Goal: Task Accomplishment & Management: Manage account settings

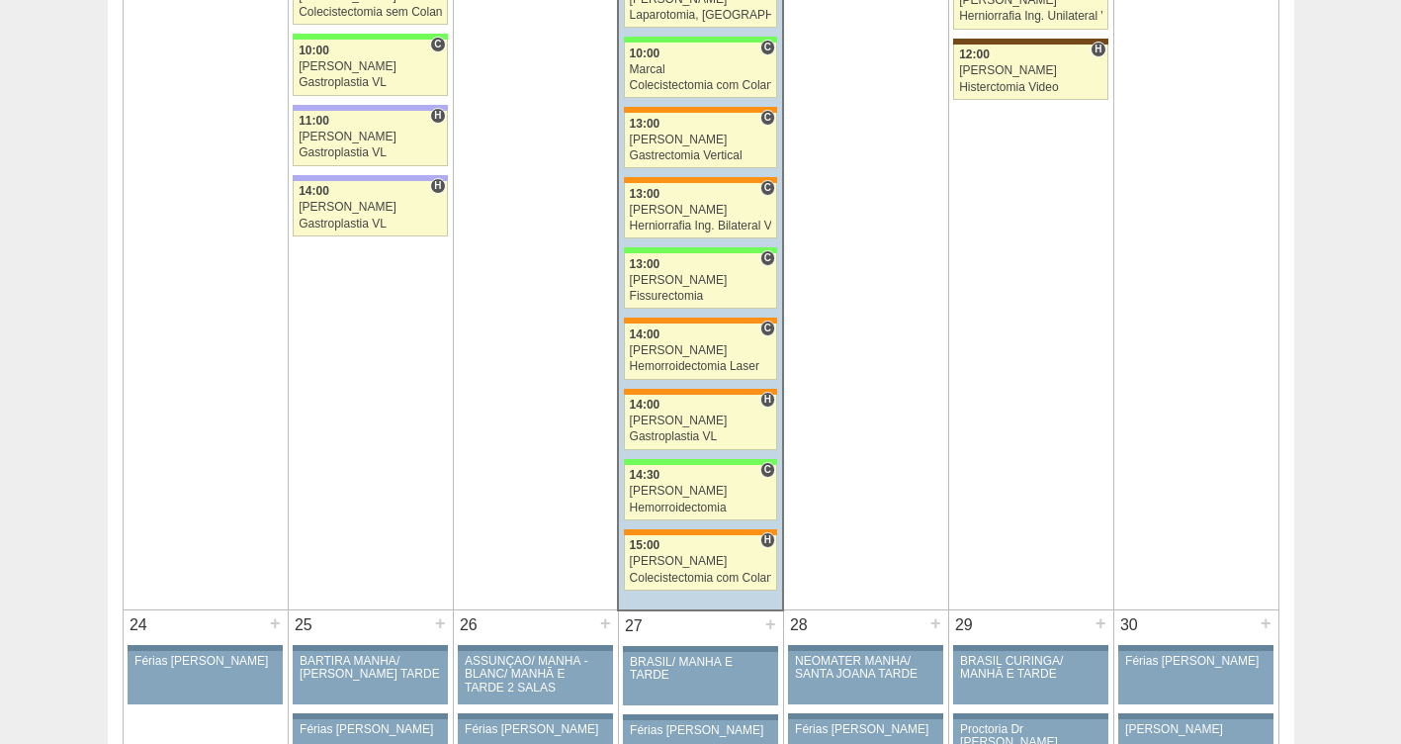
scroll to position [4281, 0]
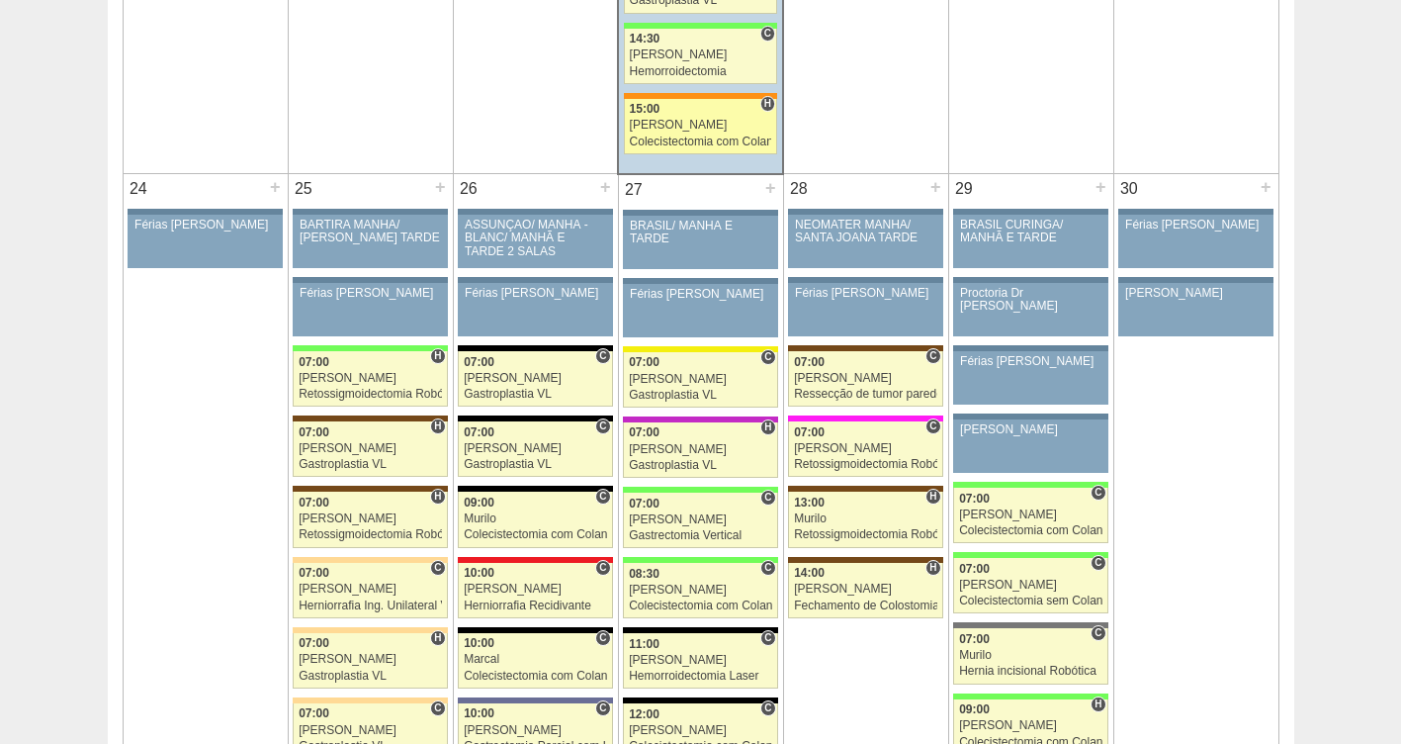
click at [667, 120] on div "Luiz Guilherme" at bounding box center [701, 125] width 142 height 13
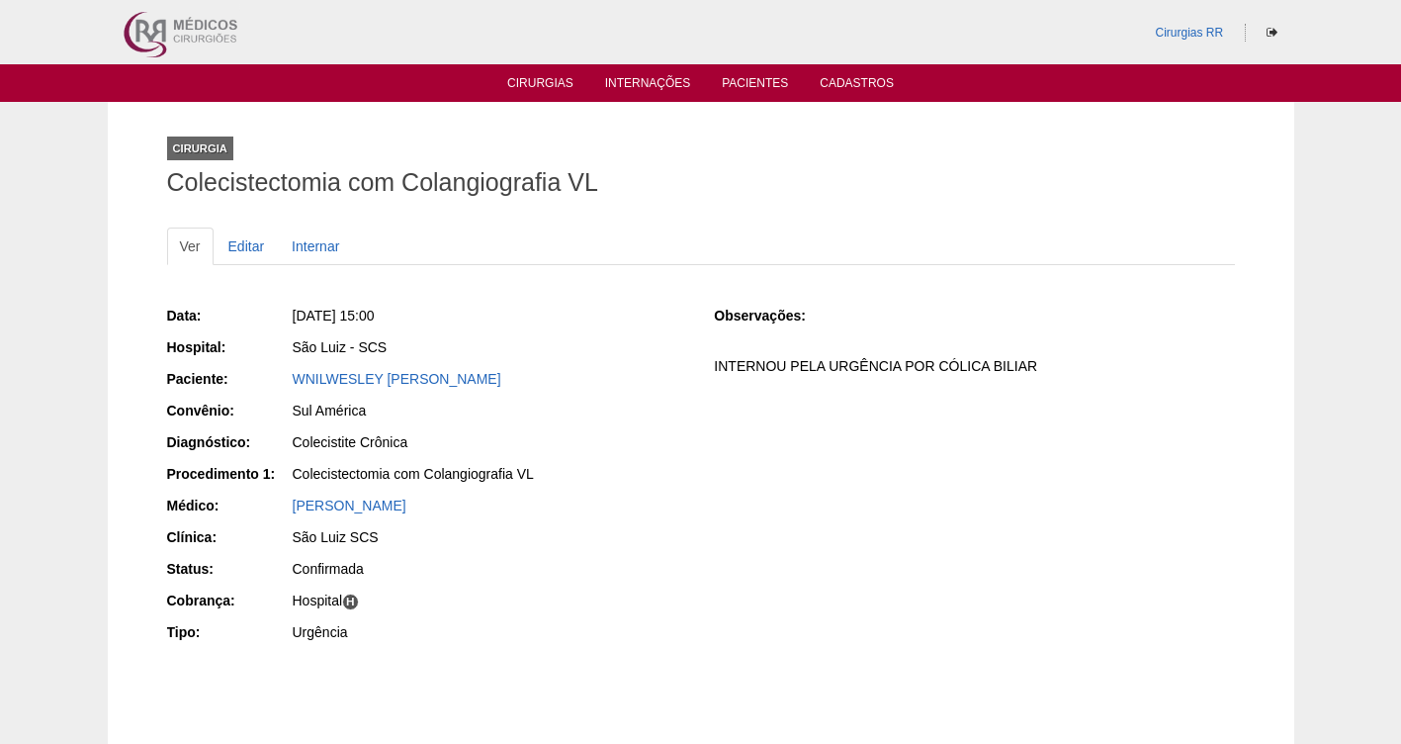
drag, startPoint x: 562, startPoint y: 369, endPoint x: 279, endPoint y: 383, distance: 283.2
click at [279, 383] on div "Paciente: WNILWESLEY SAMPAIO MARTINS" at bounding box center [427, 381] width 520 height 25
copy div "Paciente: WNILWESLEY SAMPAIO MARTINS"
click at [525, 83] on link "Cirurgias" at bounding box center [540, 84] width 66 height 17
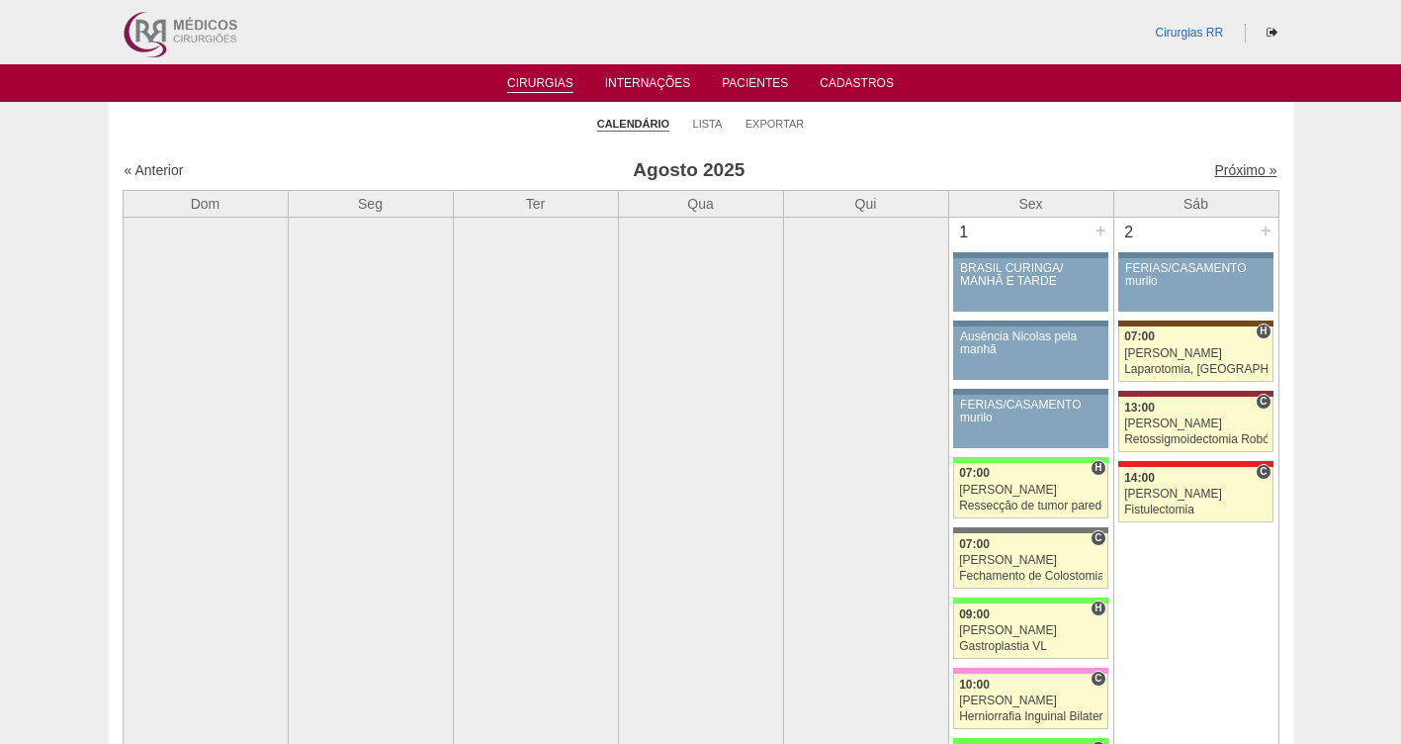
click at [1229, 168] on link "Próximo »" at bounding box center [1245, 170] width 62 height 16
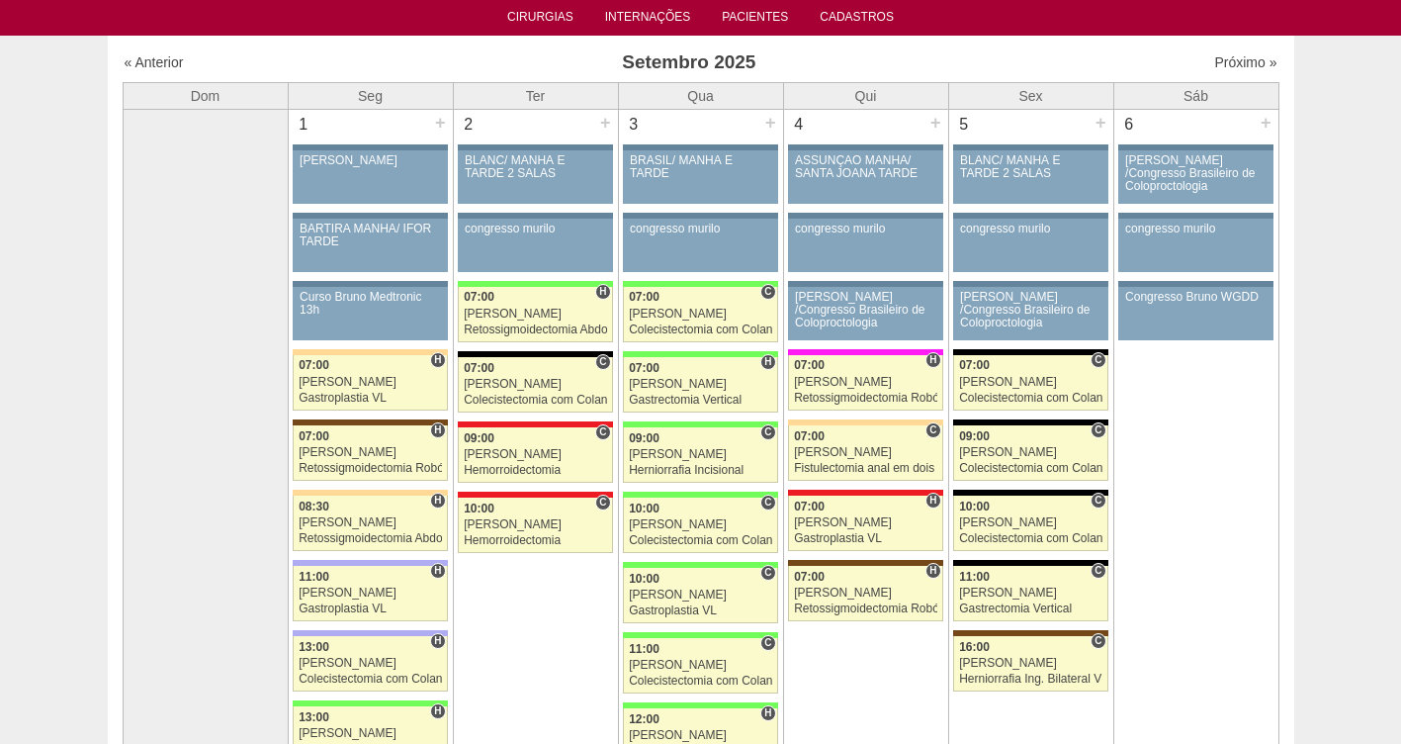
scroll to position [56, 0]
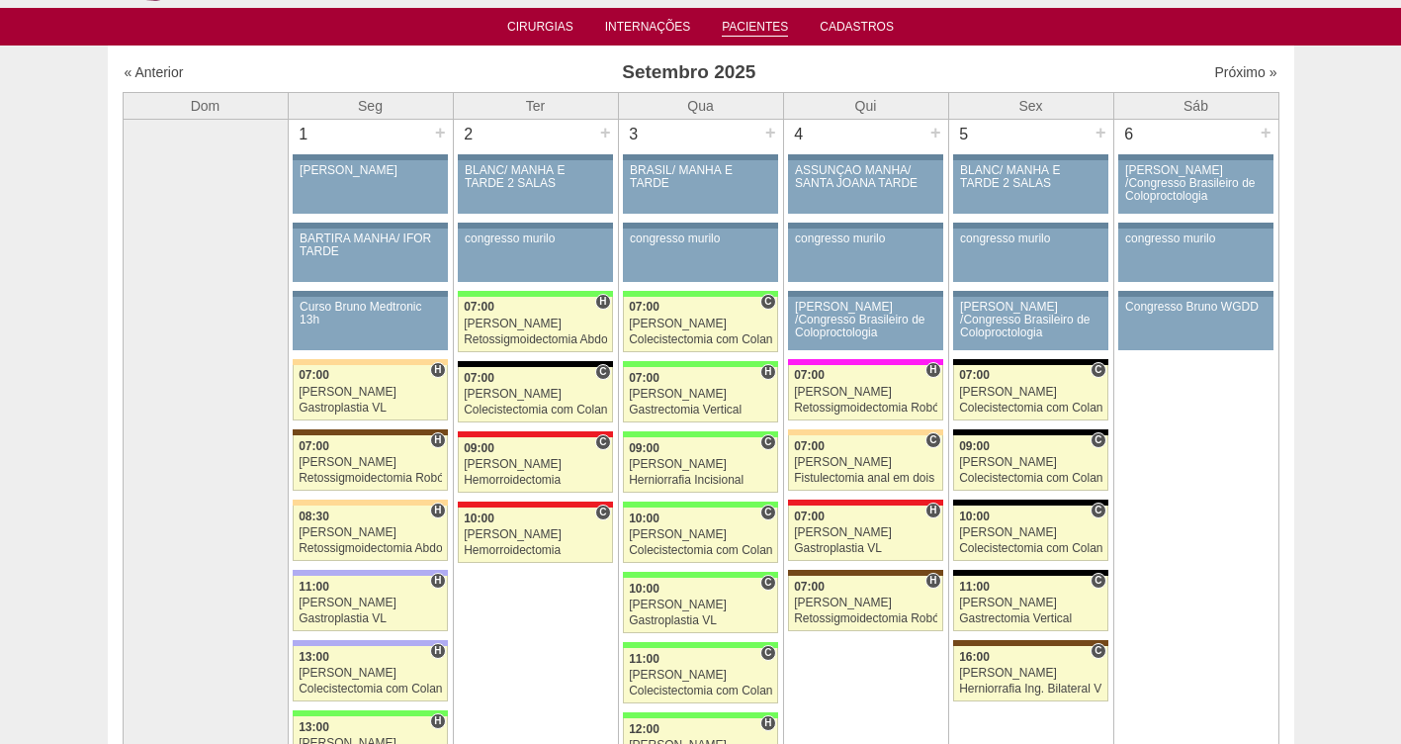
click at [748, 32] on link "Pacientes" at bounding box center [755, 28] width 66 height 17
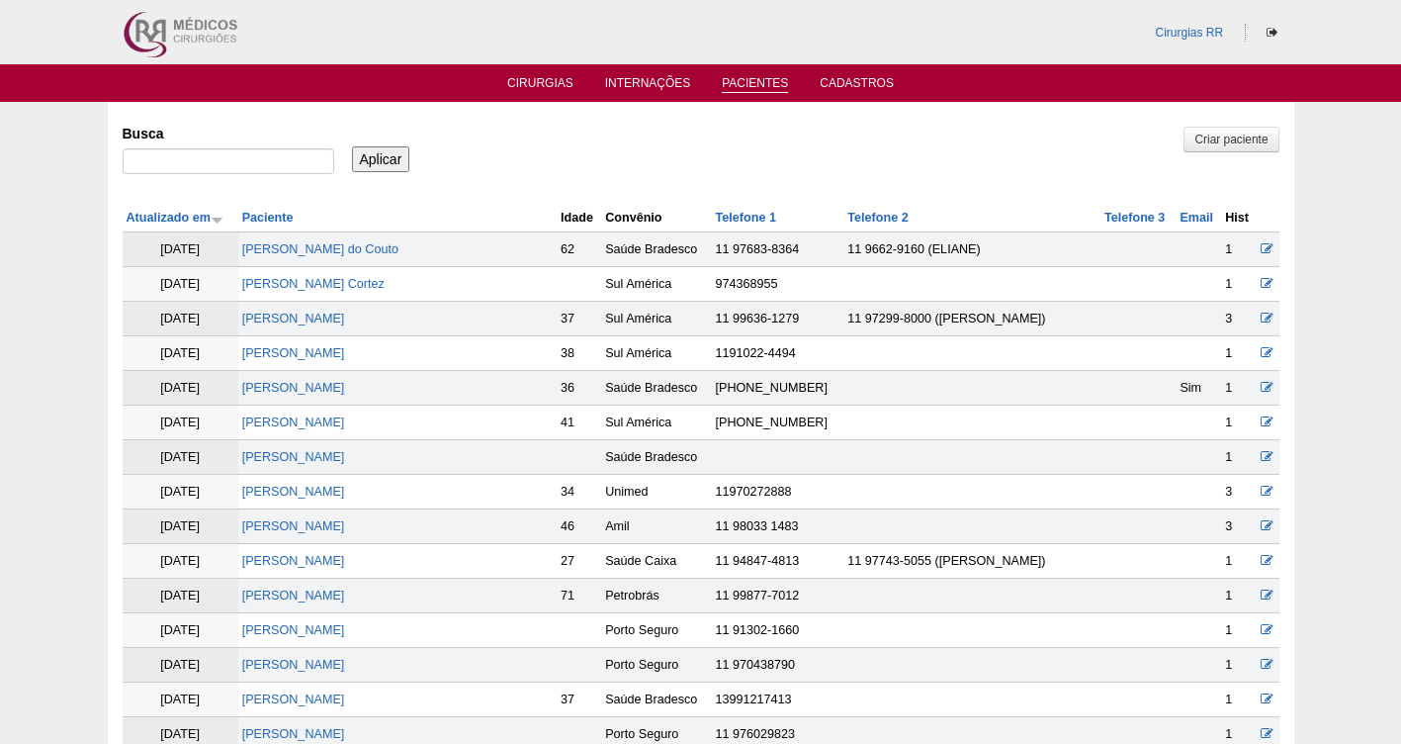
click at [751, 84] on link "Pacientes" at bounding box center [755, 84] width 66 height 17
click at [549, 82] on link "Cirurgias" at bounding box center [540, 84] width 66 height 17
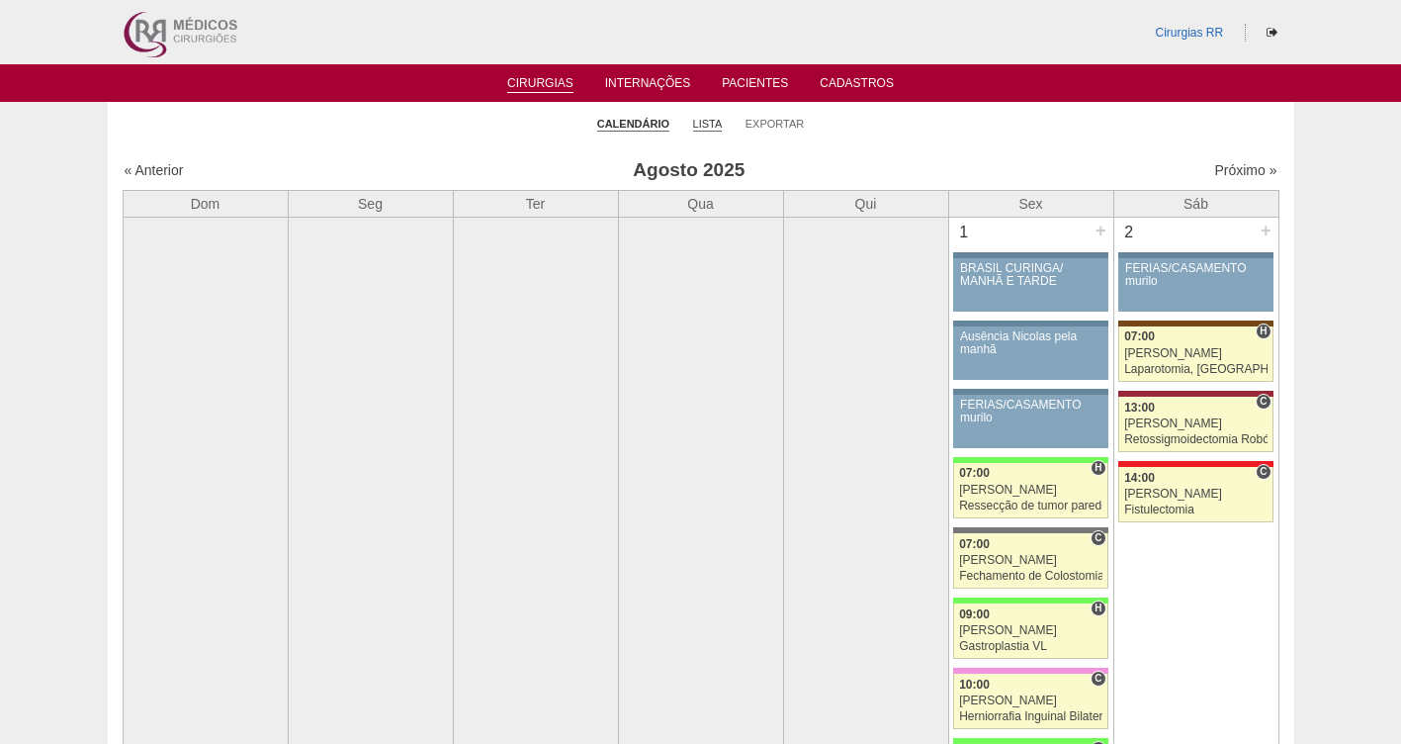
click at [707, 129] on link "Lista" at bounding box center [708, 124] width 30 height 15
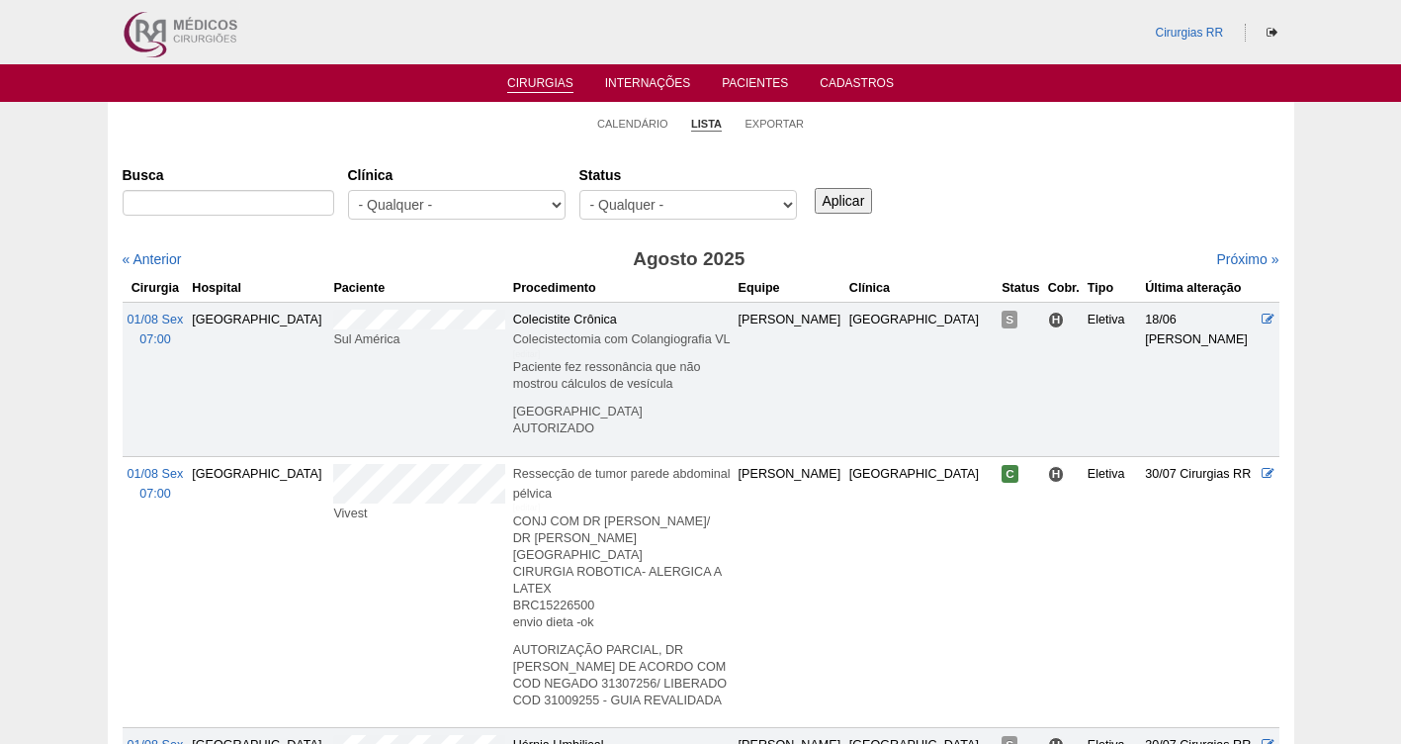
select select "canc"
click at [580, 190] on select "- Qualquer - Reservada Confirmada Suspensa Cancelada" at bounding box center [689, 205] width 218 height 30
click at [848, 194] on input "Aplicar" at bounding box center [844, 201] width 58 height 26
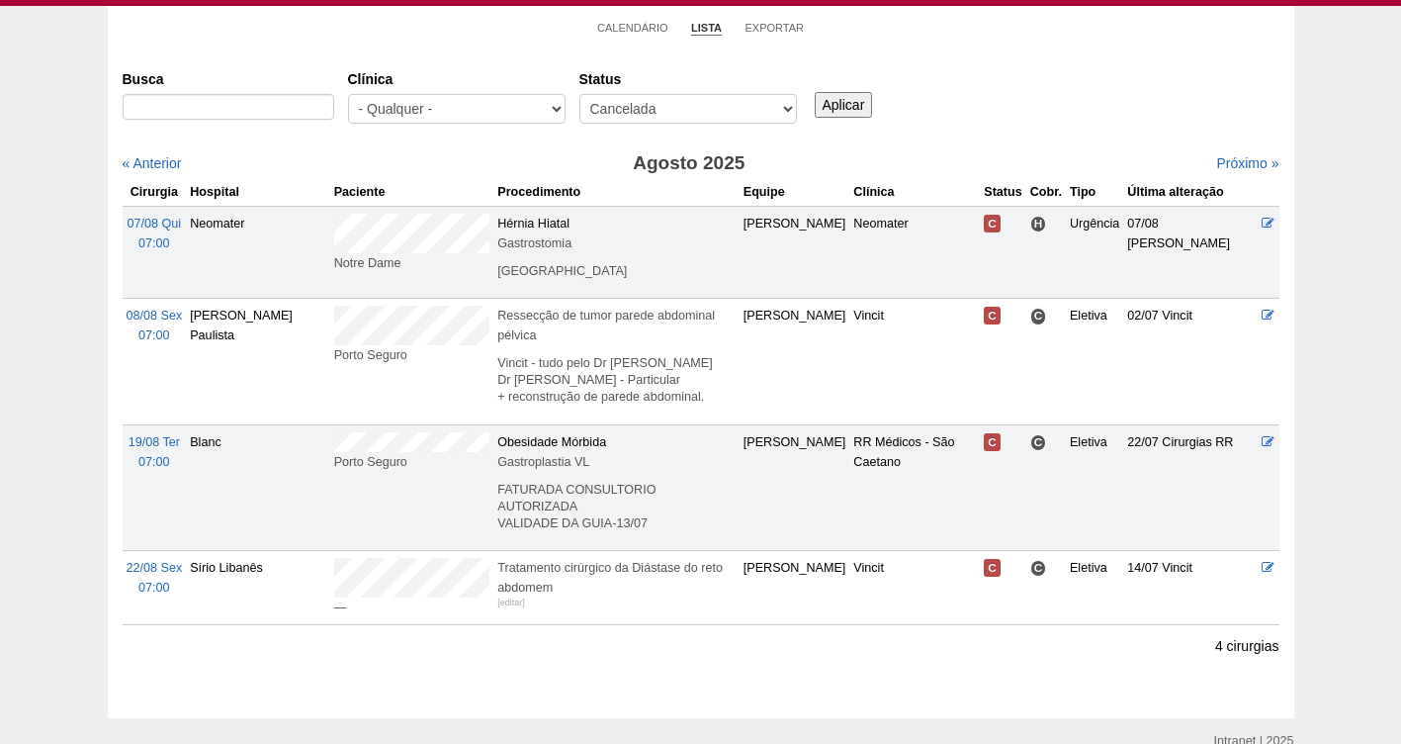
scroll to position [98, 0]
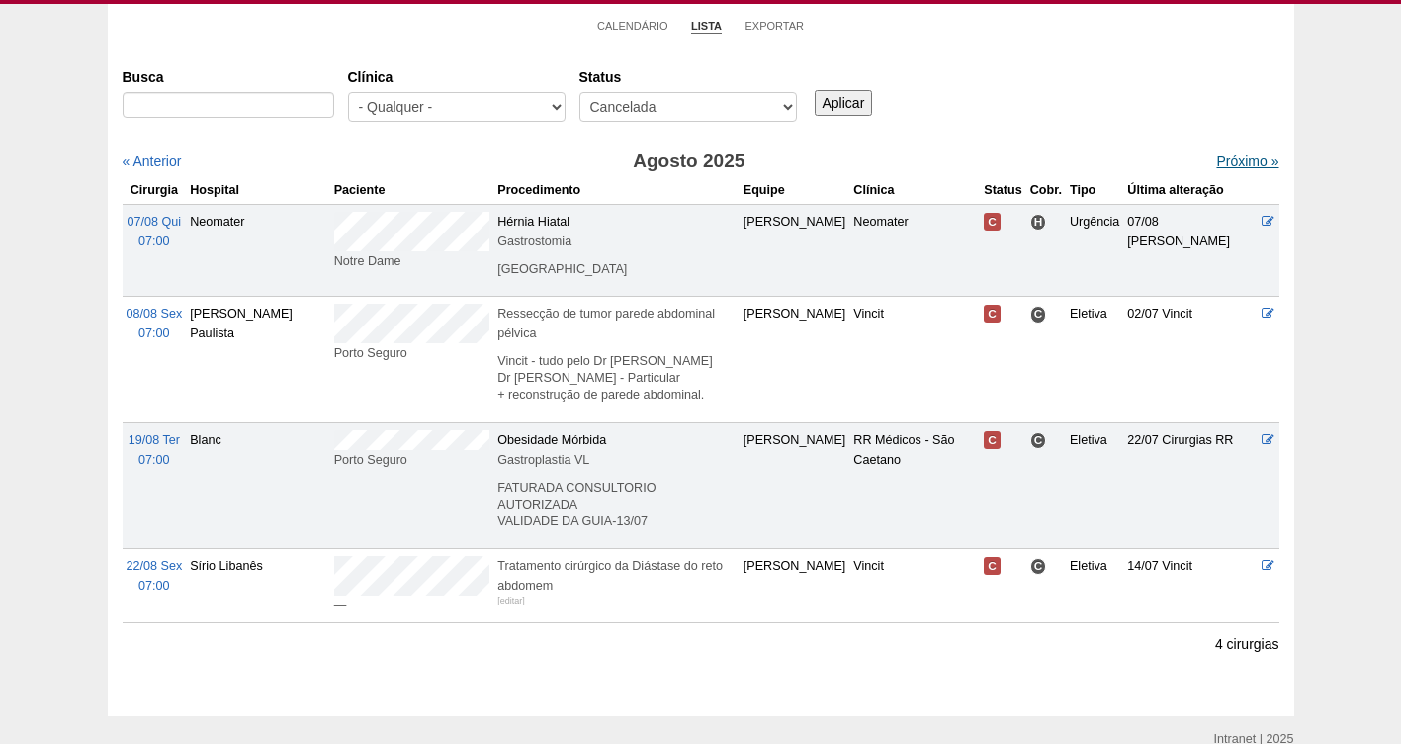
click at [1230, 158] on link "Próximo »" at bounding box center [1247, 161] width 62 height 16
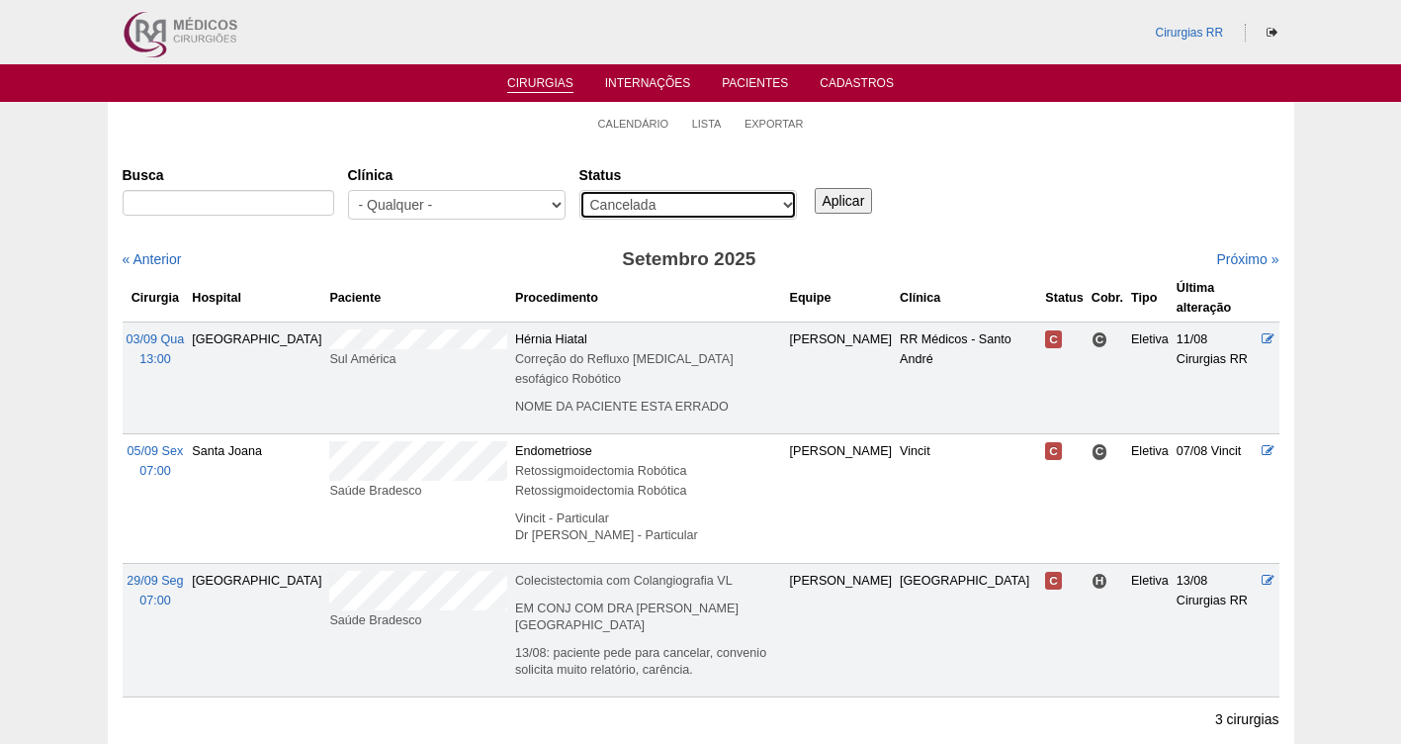
click at [746, 198] on select "- Qualquer - Reservada Confirmada Suspensa Cancelada" at bounding box center [689, 205] width 218 height 30
select select "susp"
click at [580, 190] on select "- Qualquer - Reservada Confirmada Suspensa Cancelada" at bounding box center [689, 205] width 218 height 30
click at [839, 191] on input "Aplicar" at bounding box center [844, 201] width 58 height 26
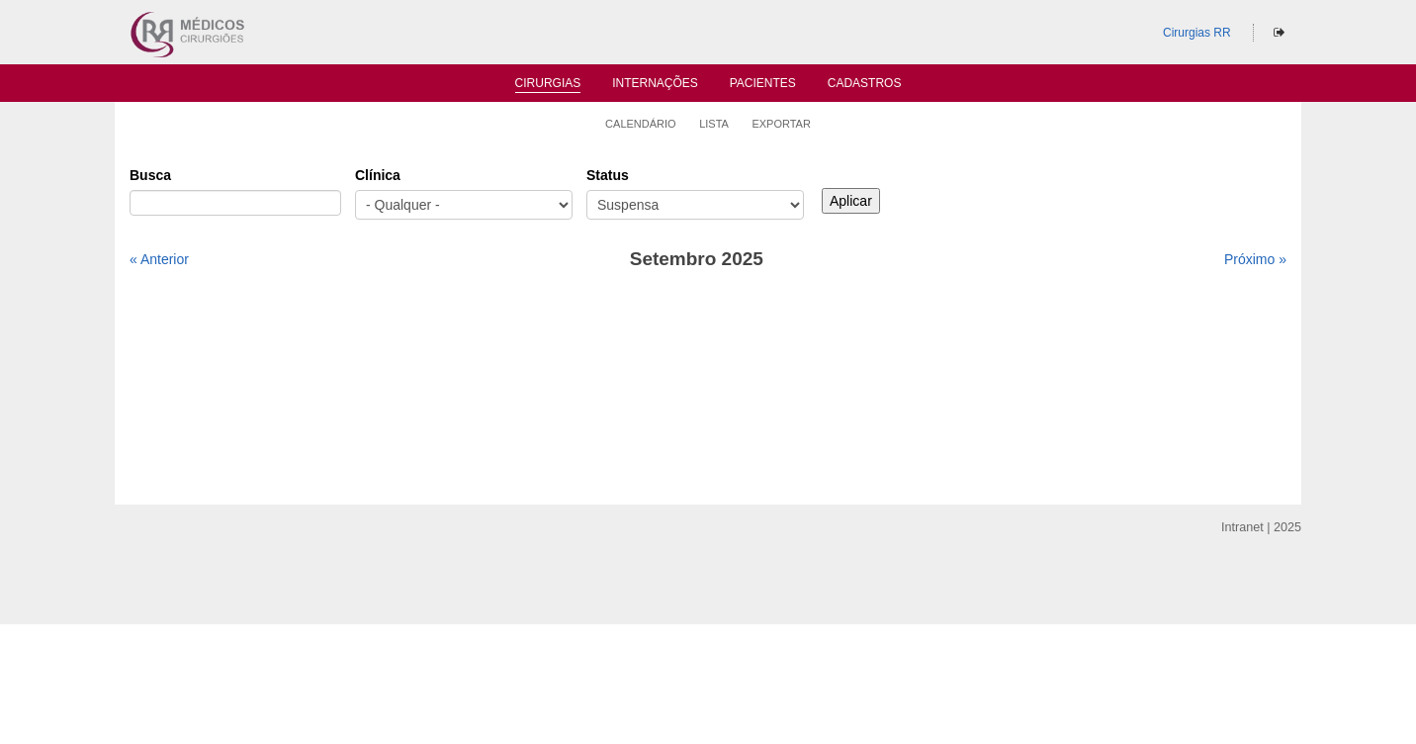
click at [841, 193] on input "Aplicar" at bounding box center [851, 201] width 58 height 26
click at [175, 257] on link "« Anterior" at bounding box center [159, 259] width 59 height 16
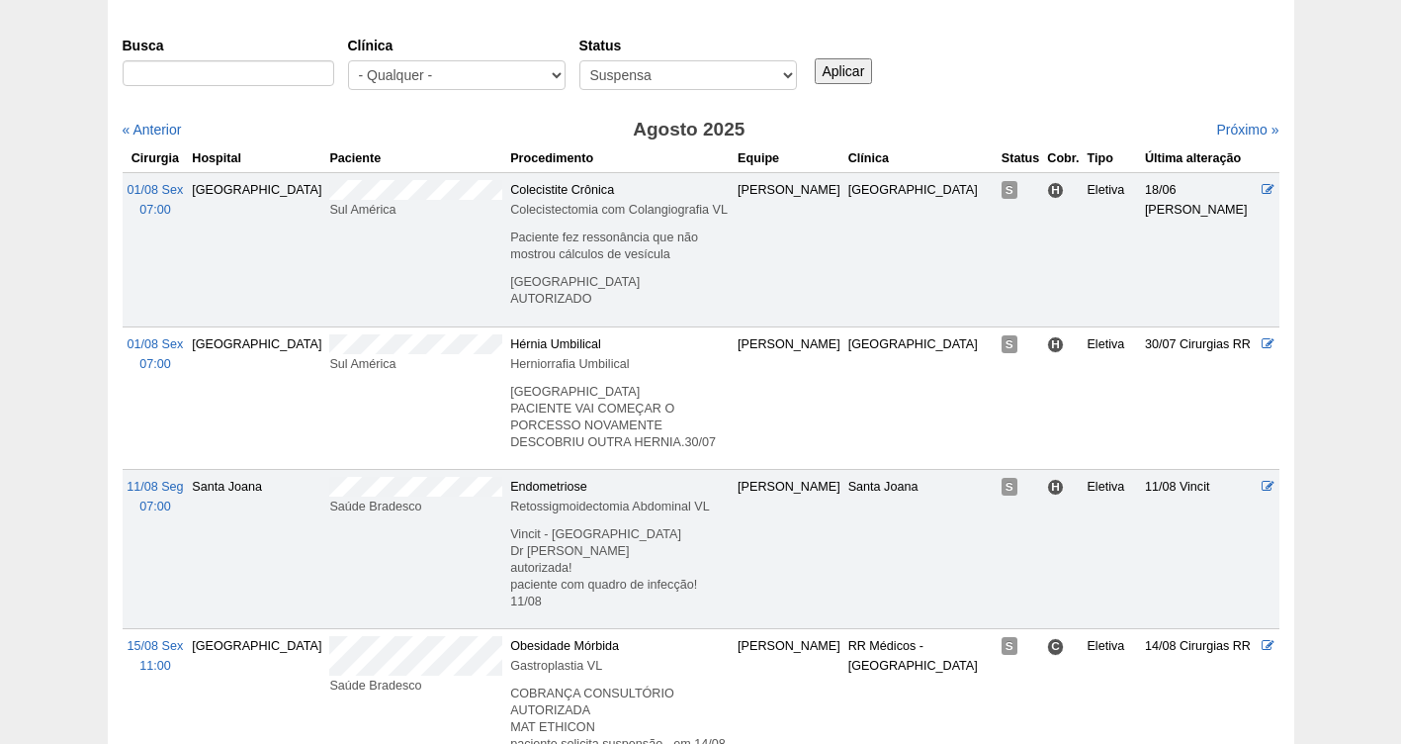
scroll to position [86, 0]
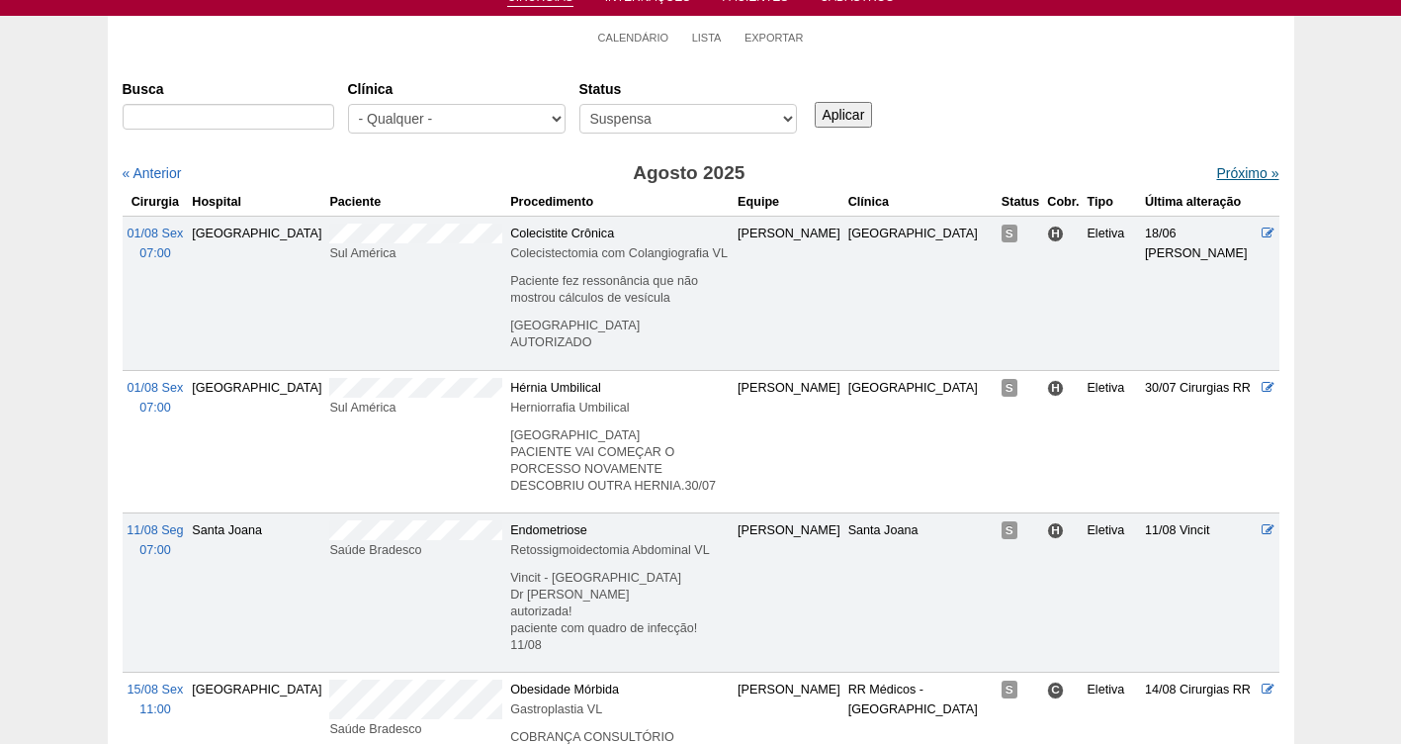
click at [1217, 174] on link "Próximo »" at bounding box center [1247, 173] width 62 height 16
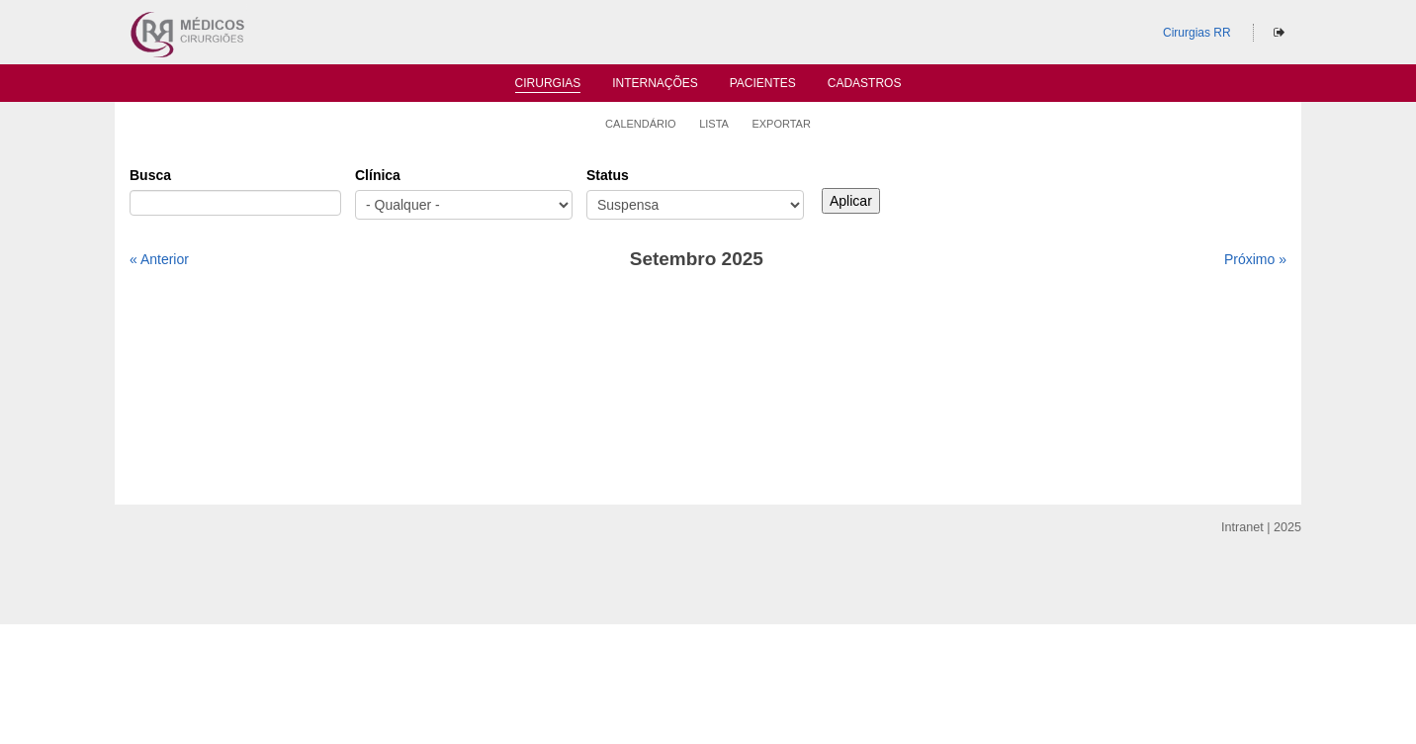
click at [659, 115] on li "Calendário" at bounding box center [640, 123] width 71 height 28
click at [640, 122] on link "Calendário" at bounding box center [640, 124] width 71 height 15
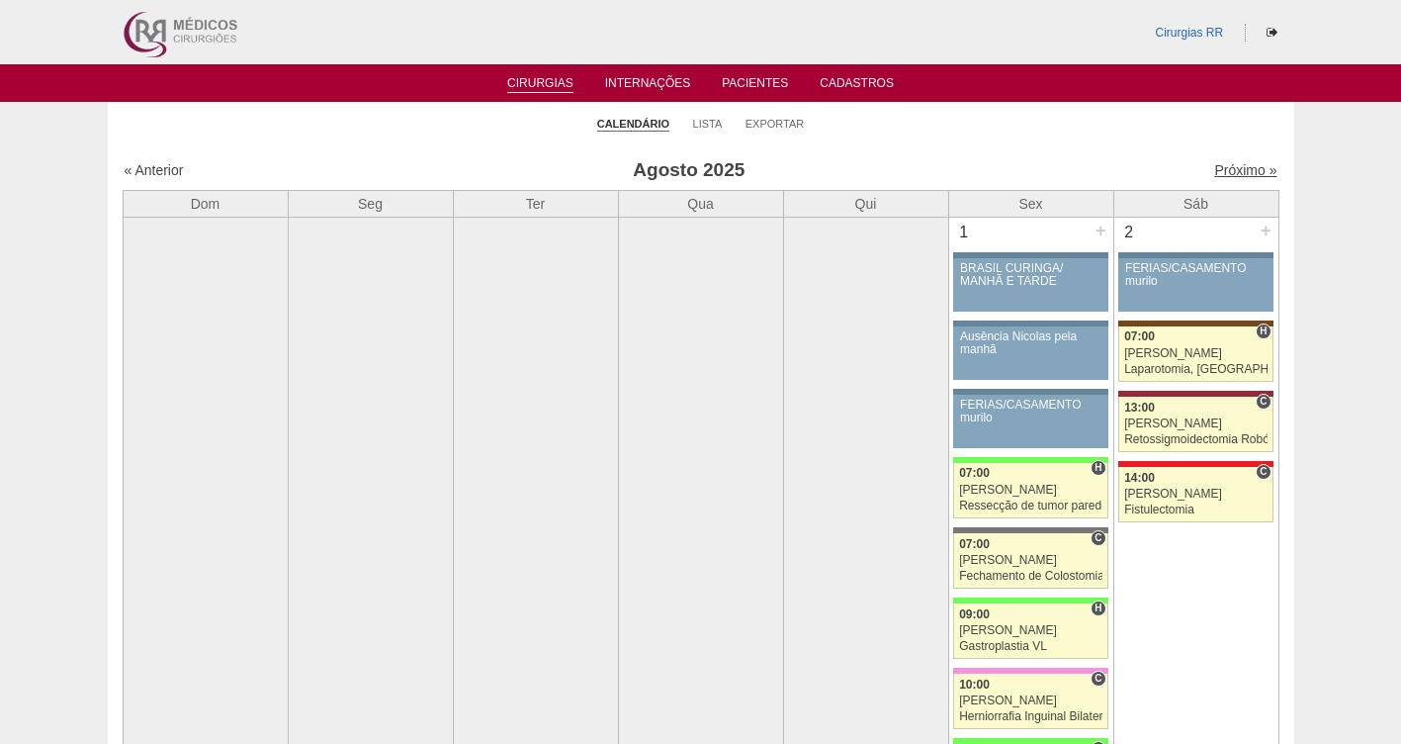
click at [1230, 163] on link "Próximo »" at bounding box center [1245, 170] width 62 height 16
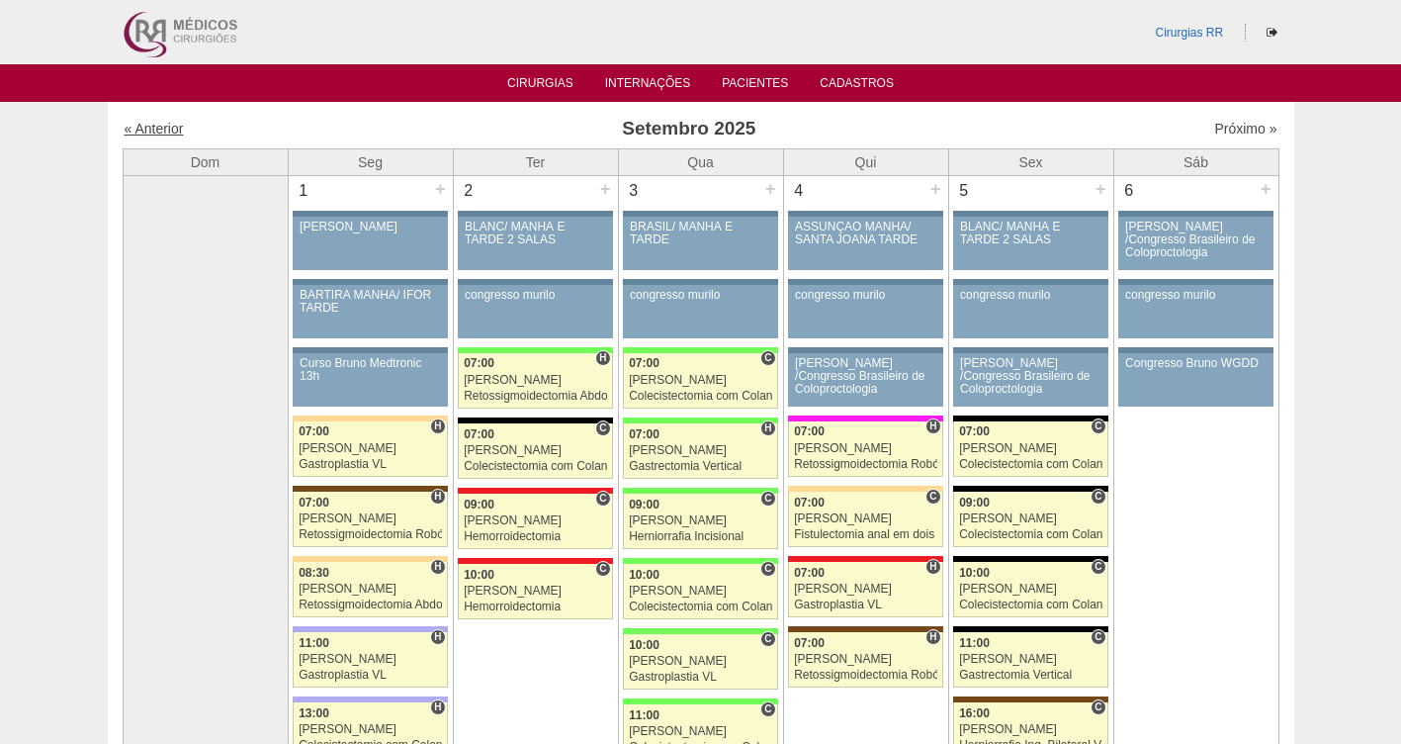
click at [154, 126] on link "« Anterior" at bounding box center [154, 129] width 59 height 16
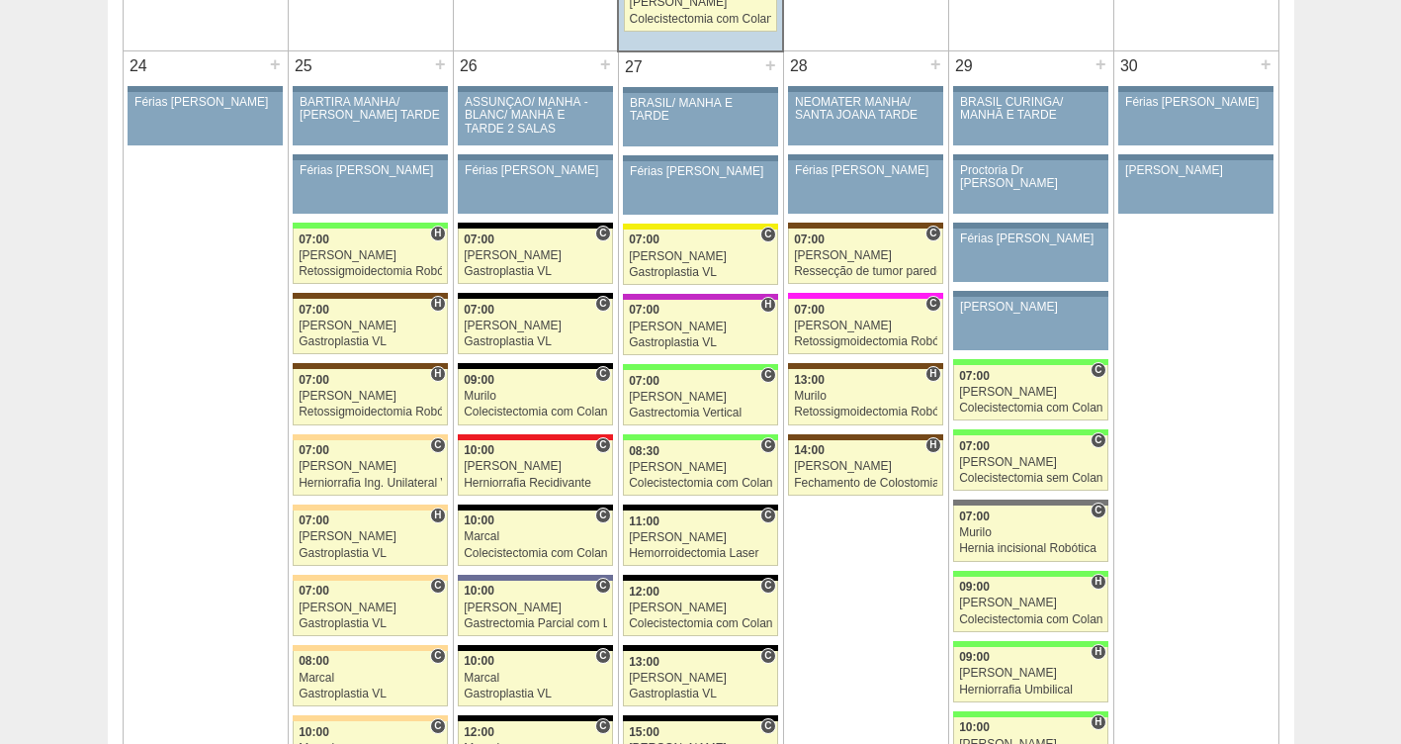
scroll to position [4574, 0]
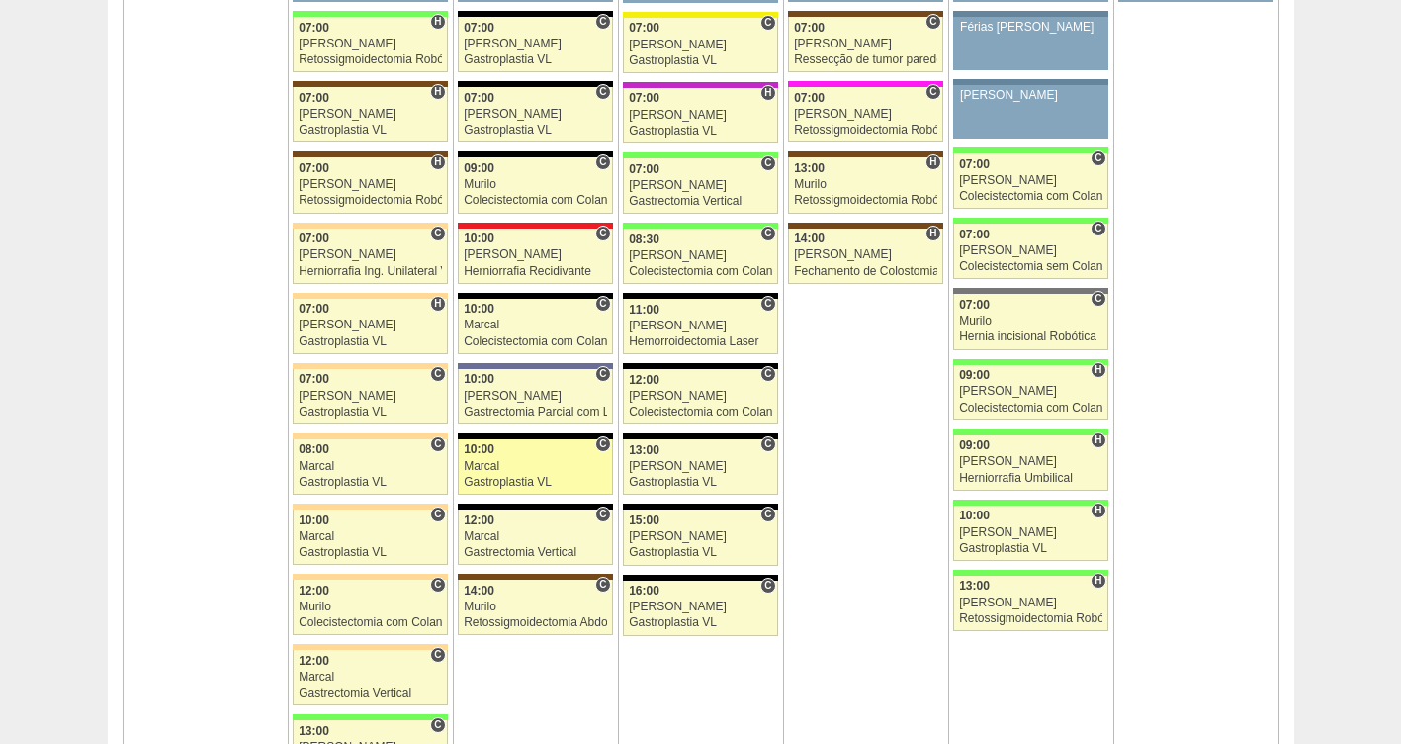
click at [511, 478] on div "Gastroplastia VL" at bounding box center [535, 482] width 143 height 13
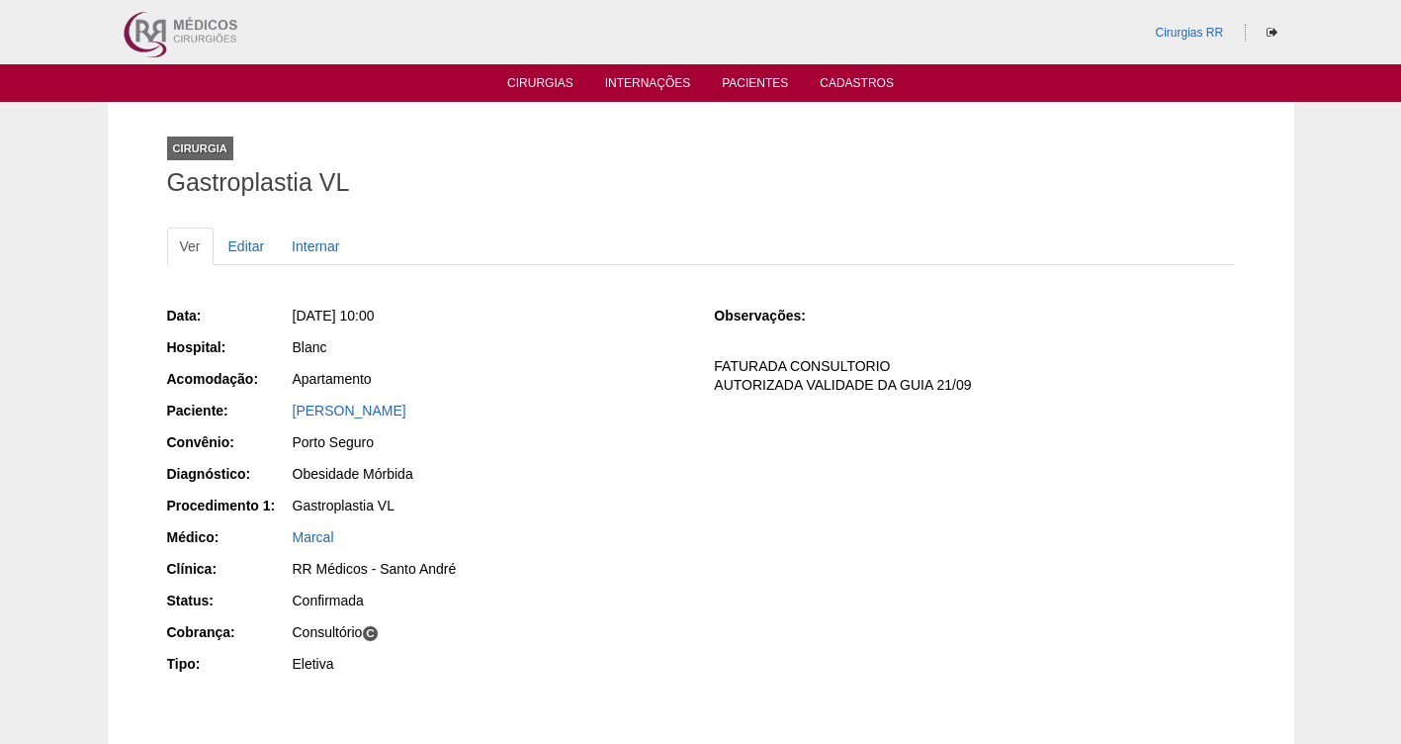
drag, startPoint x: 532, startPoint y: 410, endPoint x: 276, endPoint y: 407, distance: 256.2
click at [276, 407] on div "Paciente: [PERSON_NAME]" at bounding box center [427, 413] width 520 height 25
copy div "Paciente: [PERSON_NAME]"
click at [523, 78] on link "Cirurgias" at bounding box center [540, 84] width 66 height 17
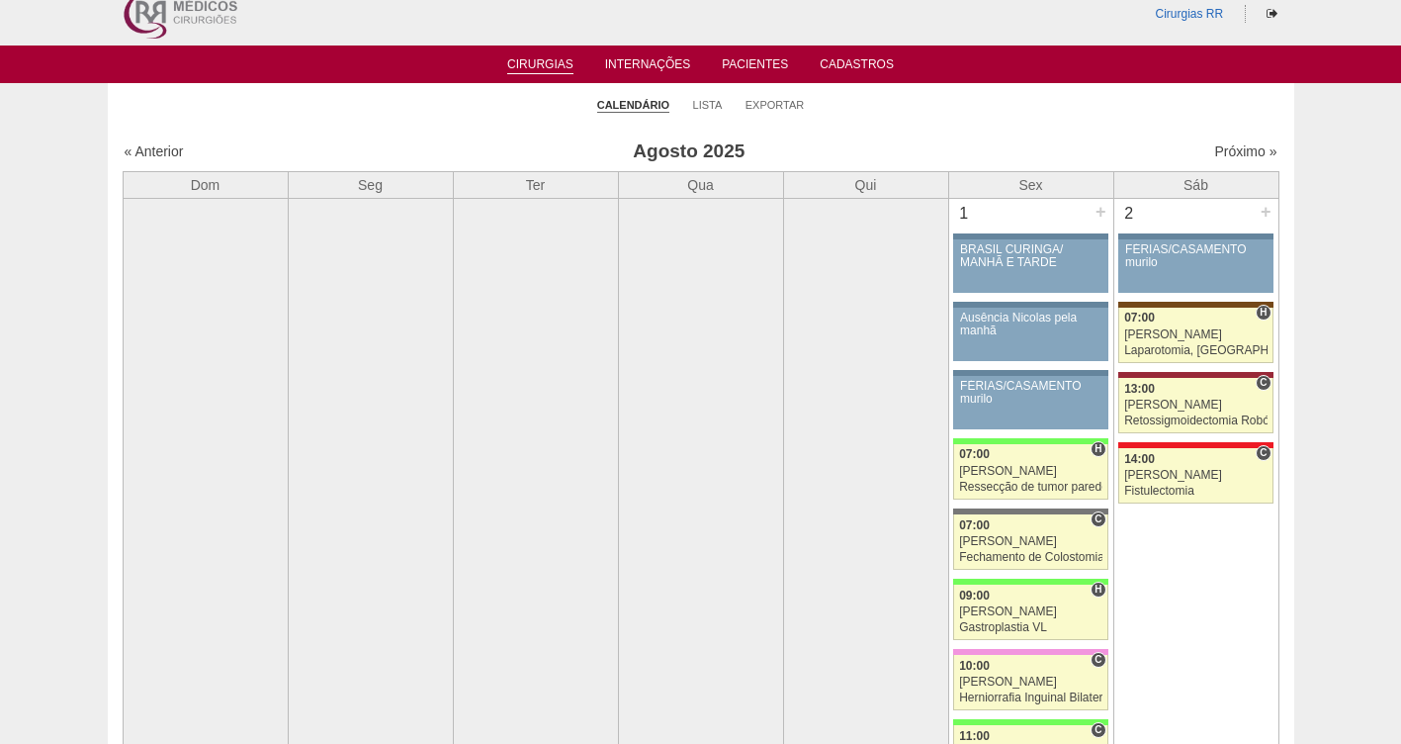
scroll to position [9, 0]
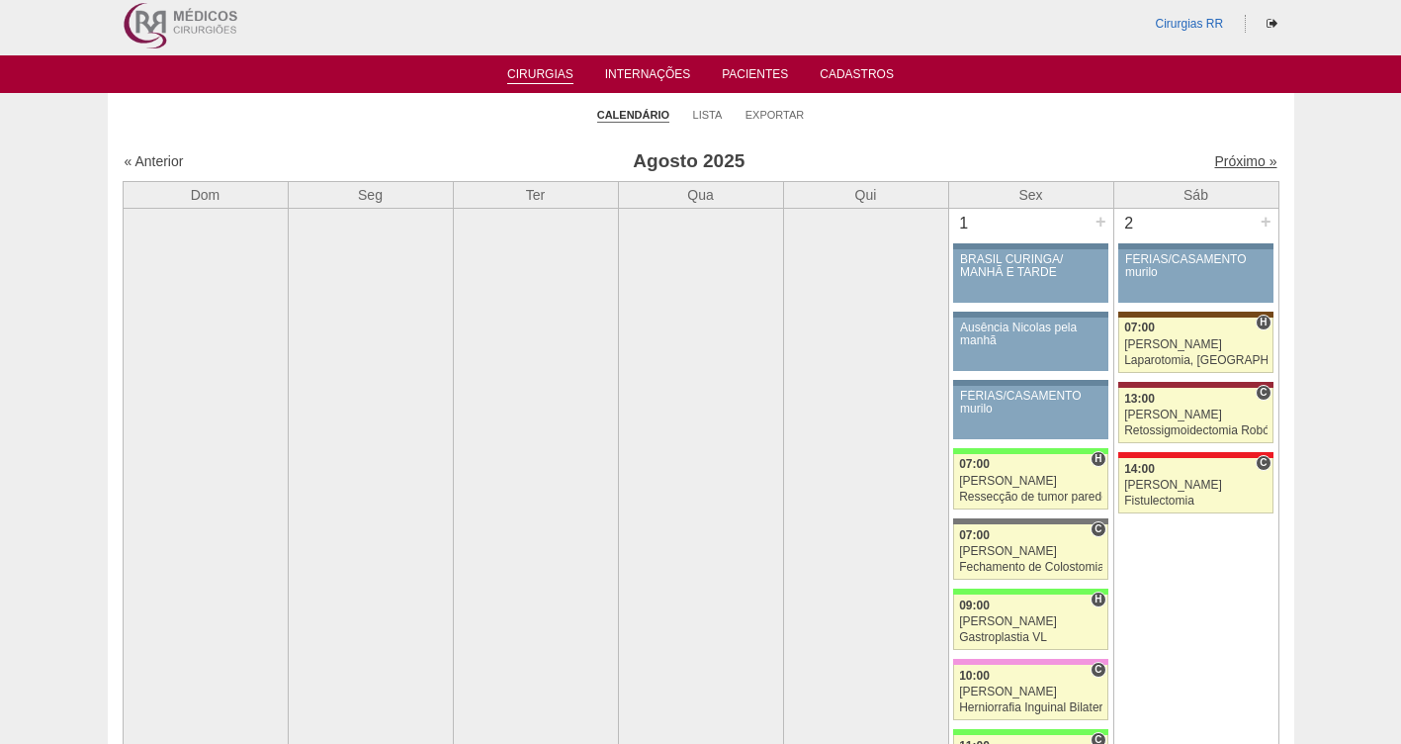
click at [1225, 160] on link "Próximo »" at bounding box center [1245, 161] width 62 height 16
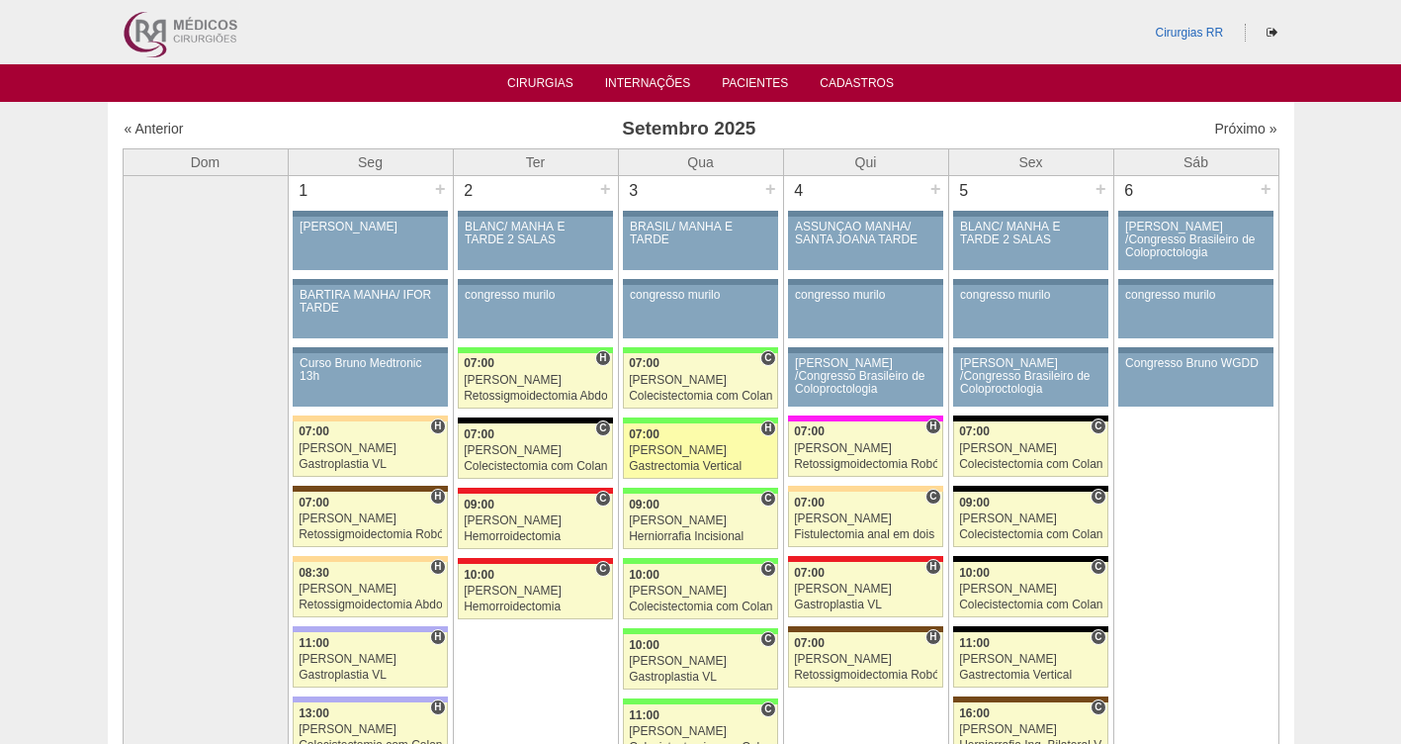
click at [691, 440] on div "07:00" at bounding box center [700, 434] width 143 height 13
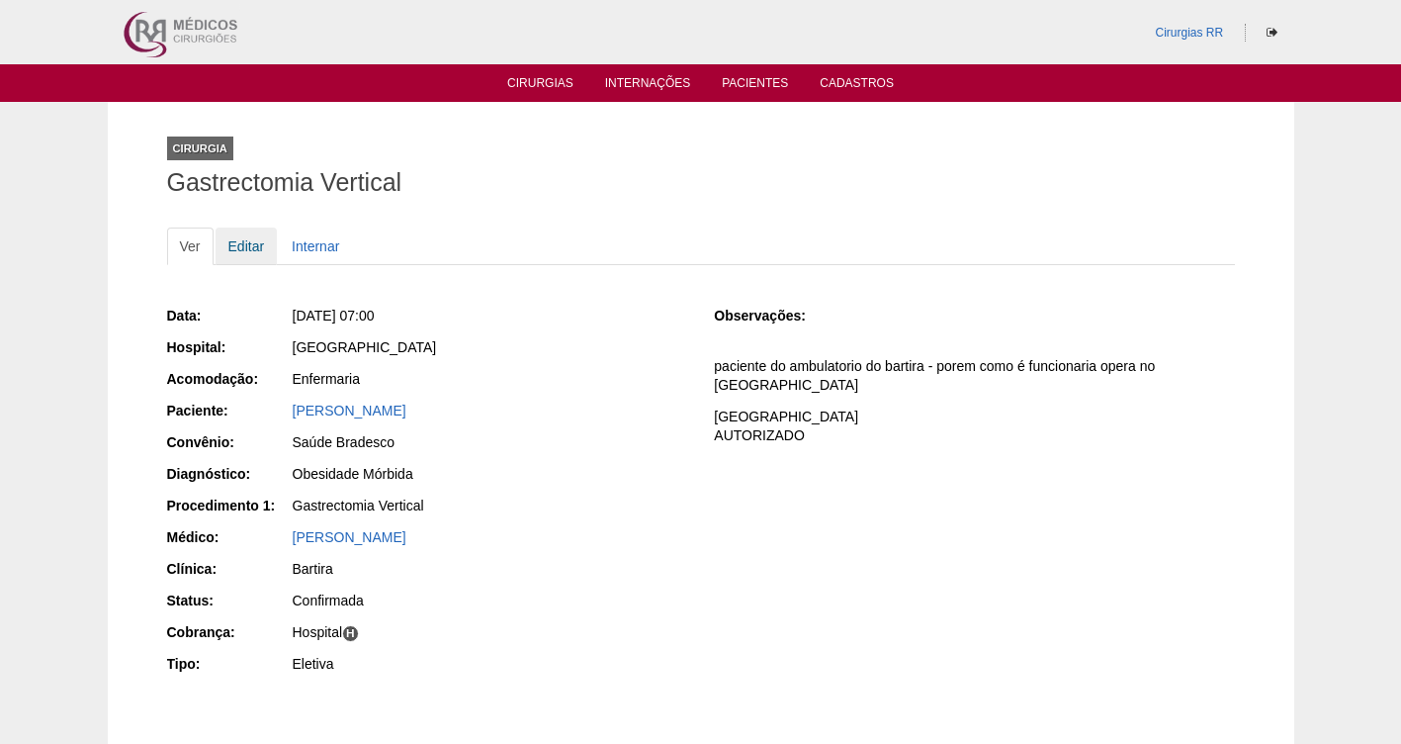
click at [249, 236] on link "Editar" at bounding box center [247, 246] width 62 height 38
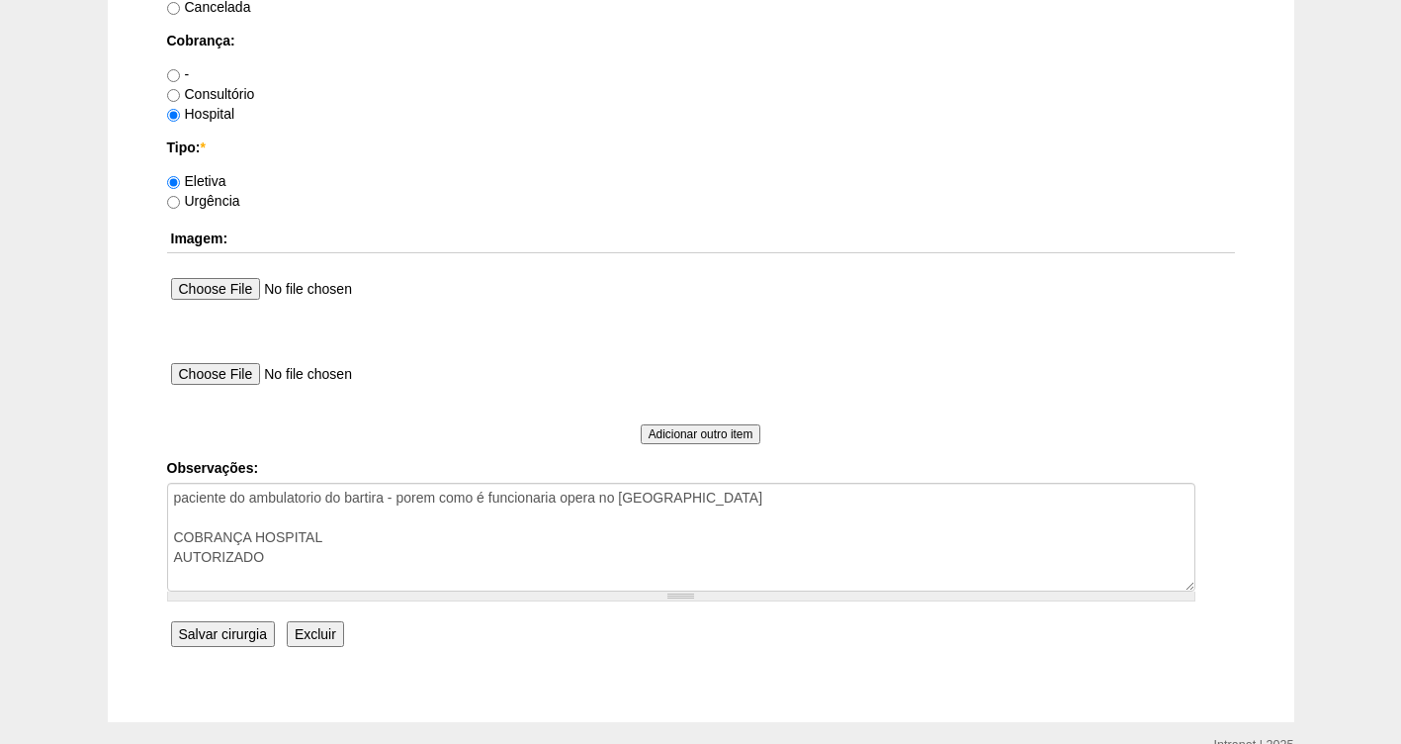
scroll to position [1805, 0]
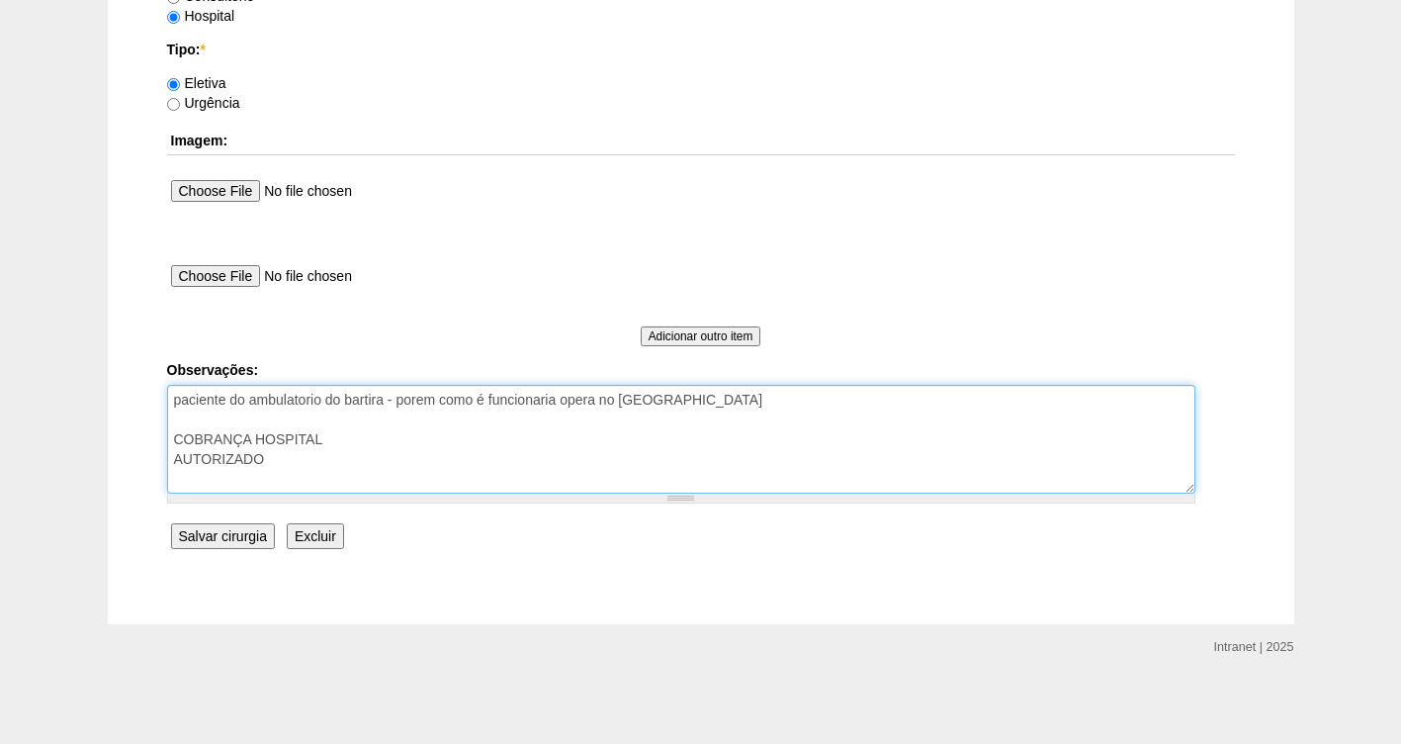
click at [325, 457] on textarea "paciente do ambulatorio do bartira - porem como é funcionaria opera no Brasil C…" at bounding box center [681, 439] width 1029 height 109
type textarea "paciente do ambulatorio do bartira - porem como é funcionaria opera no Brasil C…"
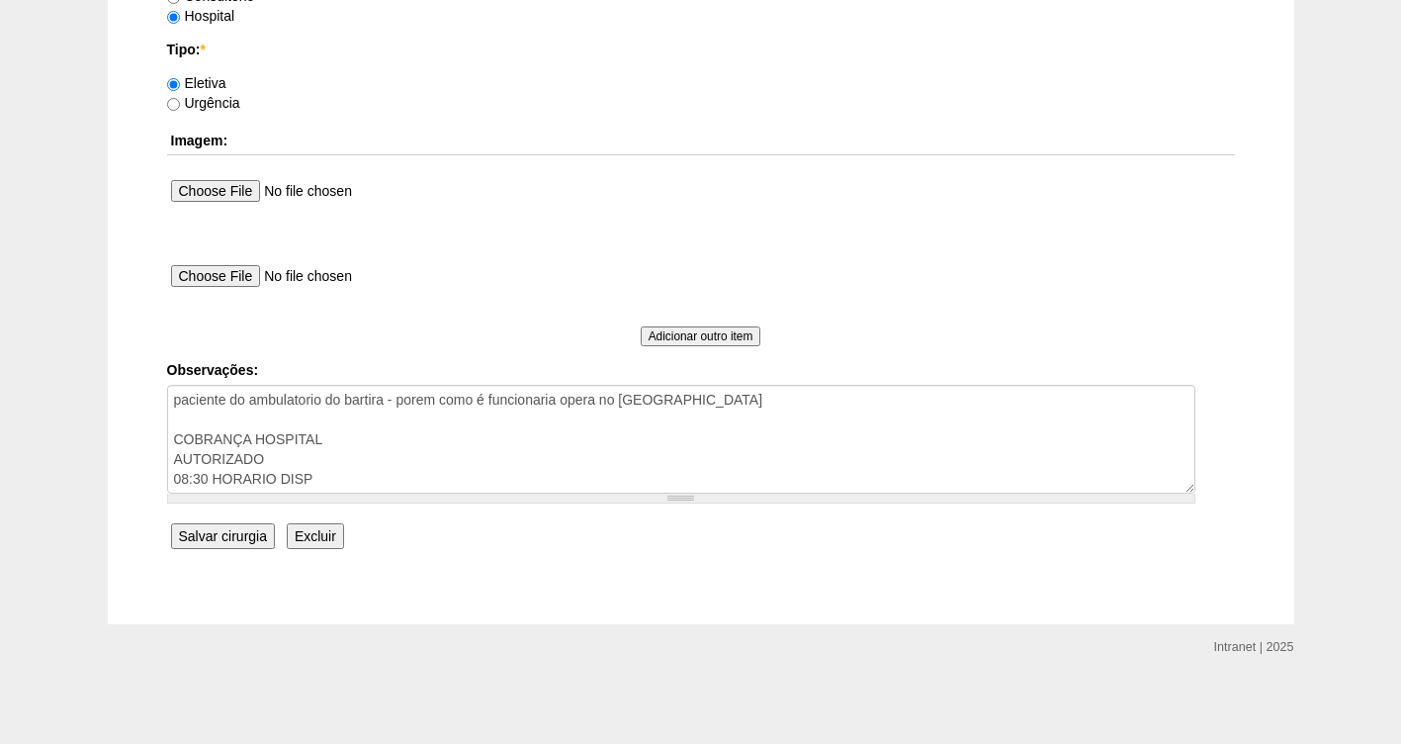
click at [224, 531] on input "Salvar cirurgia" at bounding box center [223, 536] width 104 height 26
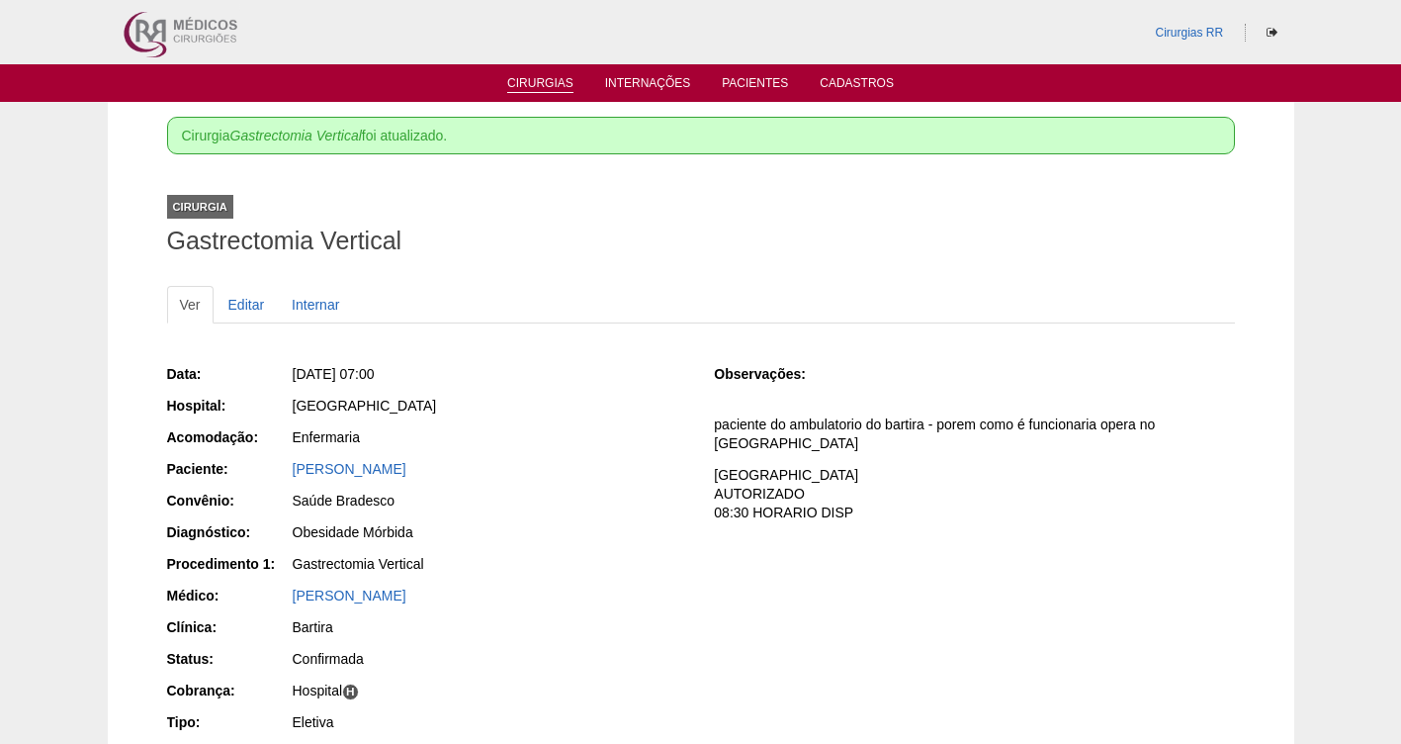
click at [530, 90] on link "Cirurgias" at bounding box center [540, 84] width 66 height 17
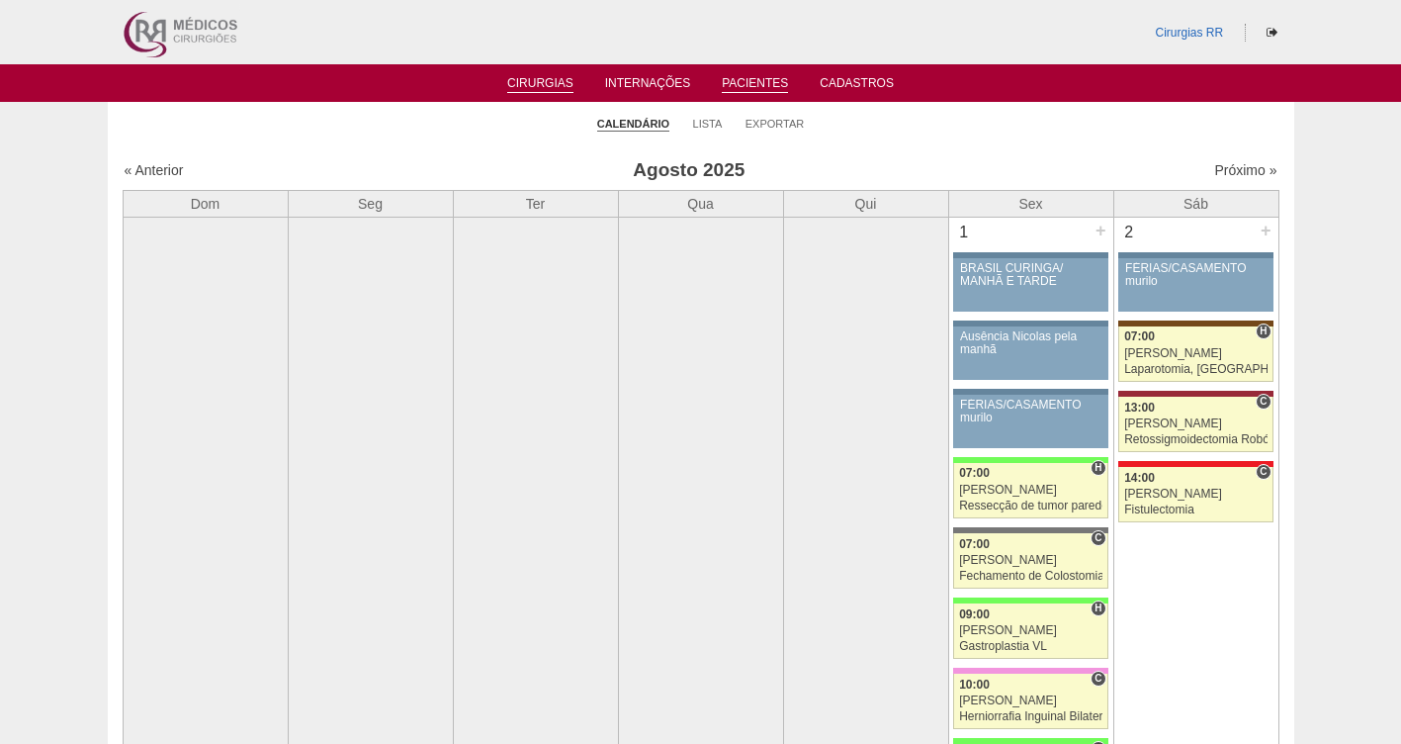
click at [748, 79] on link "Pacientes" at bounding box center [755, 84] width 66 height 17
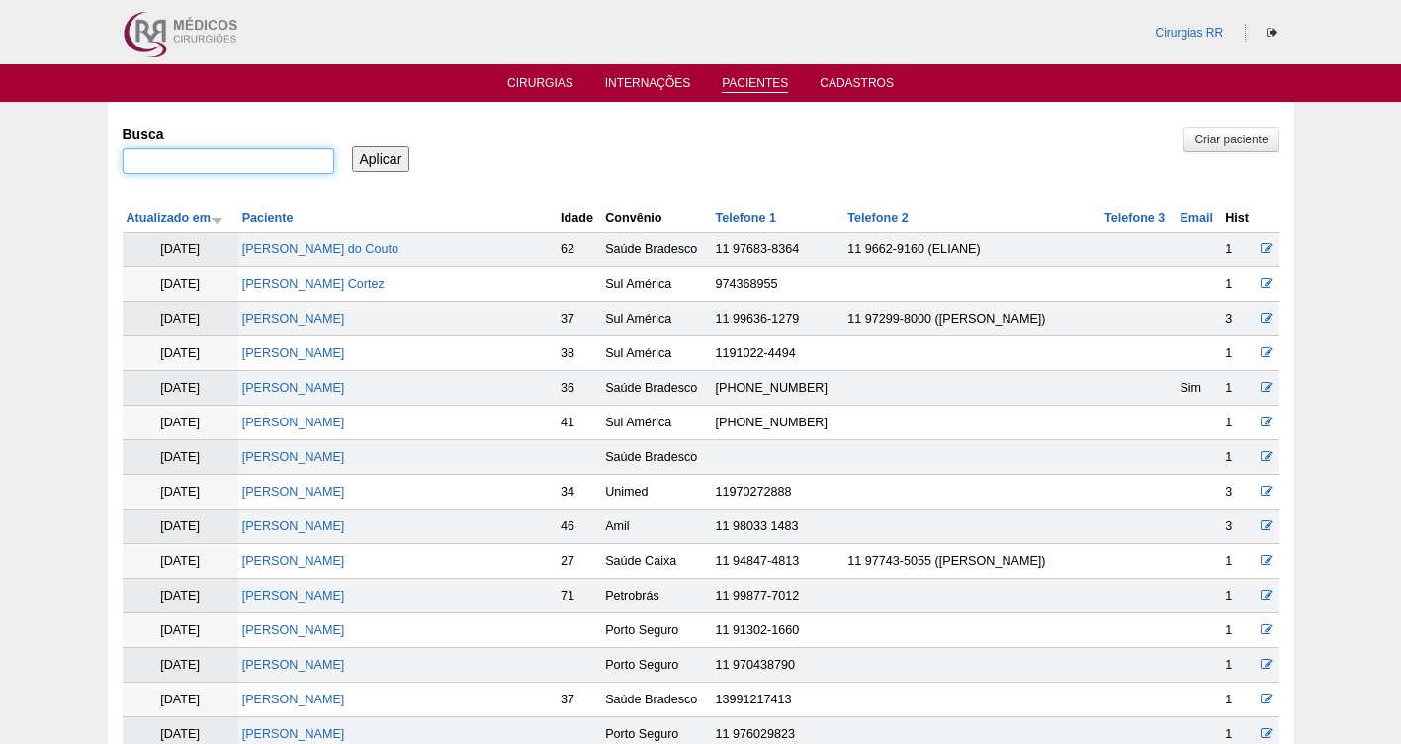
click at [247, 161] on input "Busca" at bounding box center [229, 161] width 212 height 26
type input "[PERSON_NAME]"
click at [369, 158] on input "Aplicar" at bounding box center [381, 159] width 58 height 26
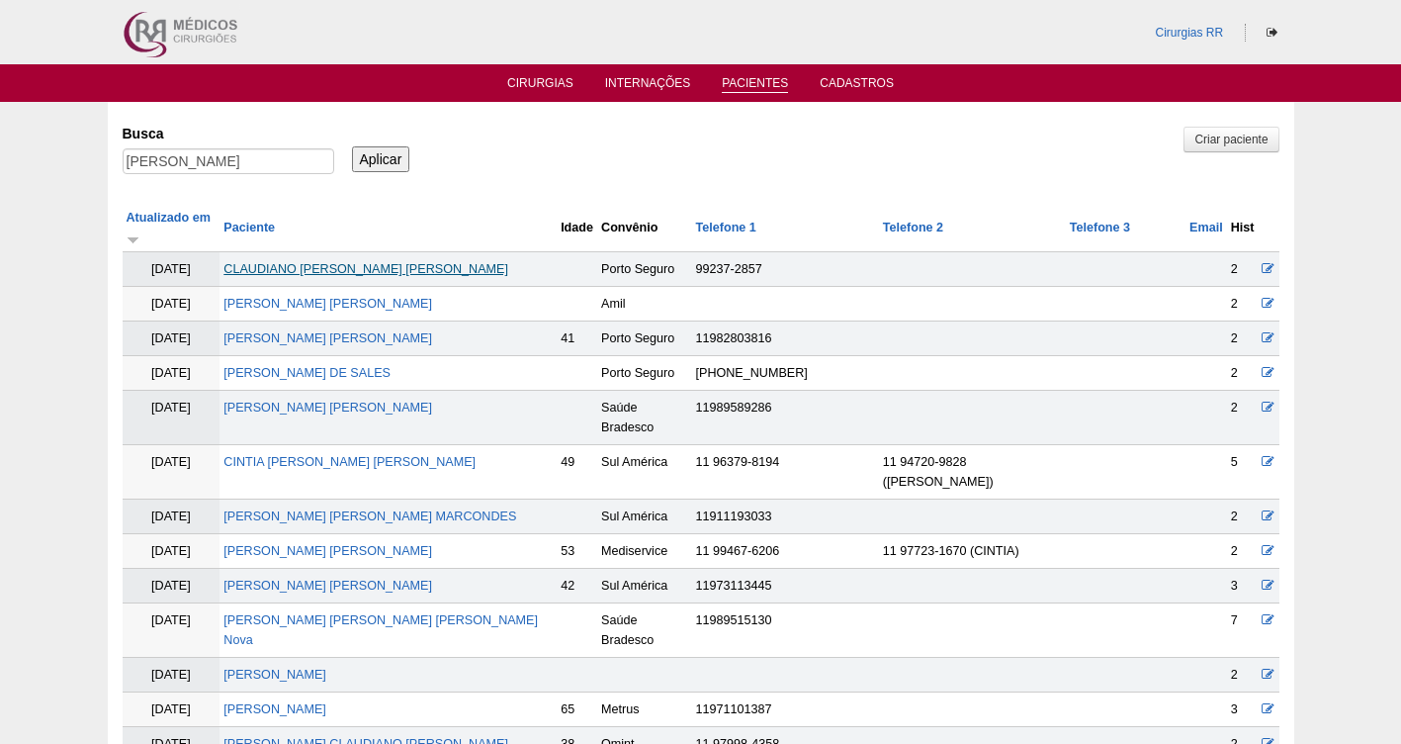
click at [420, 262] on link "[PERSON_NAME]" at bounding box center [366, 269] width 285 height 14
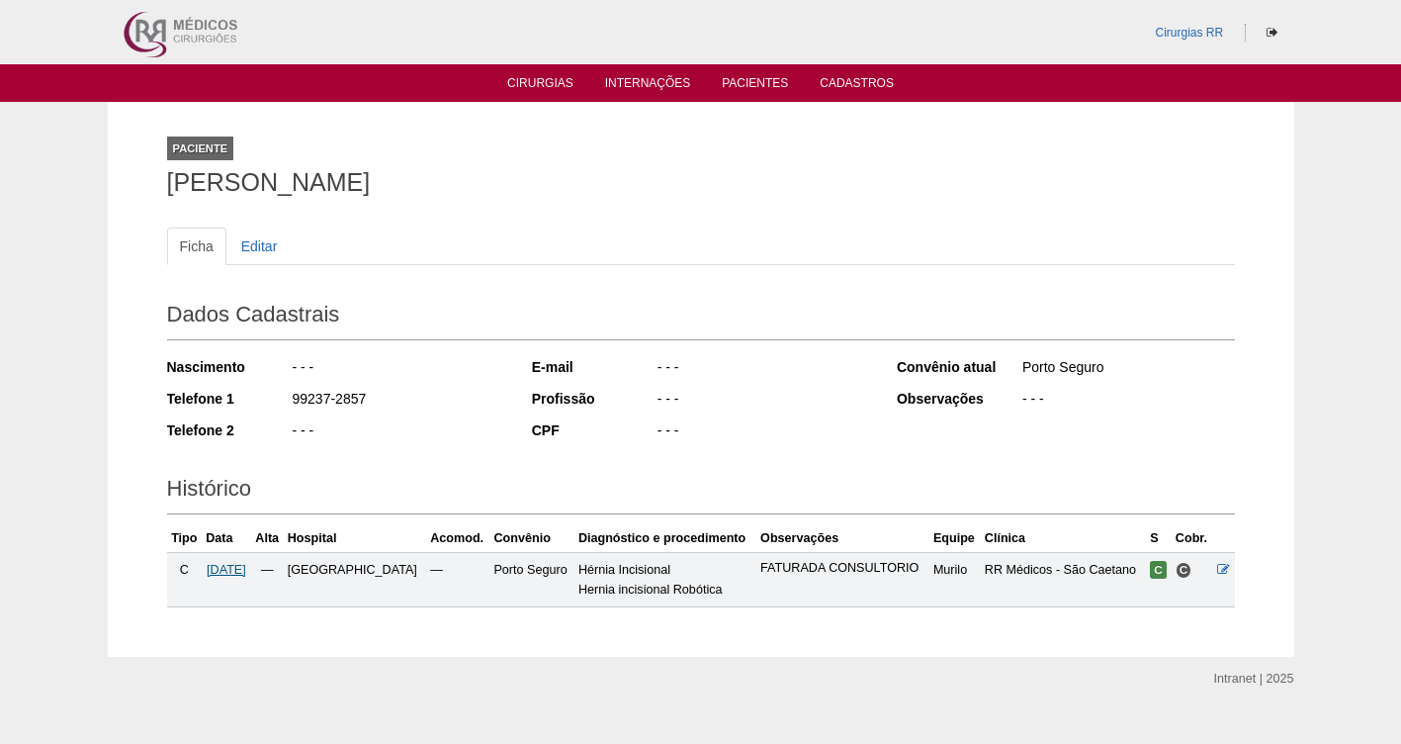
click at [236, 565] on span "29/08/2025" at bounding box center [227, 570] width 40 height 14
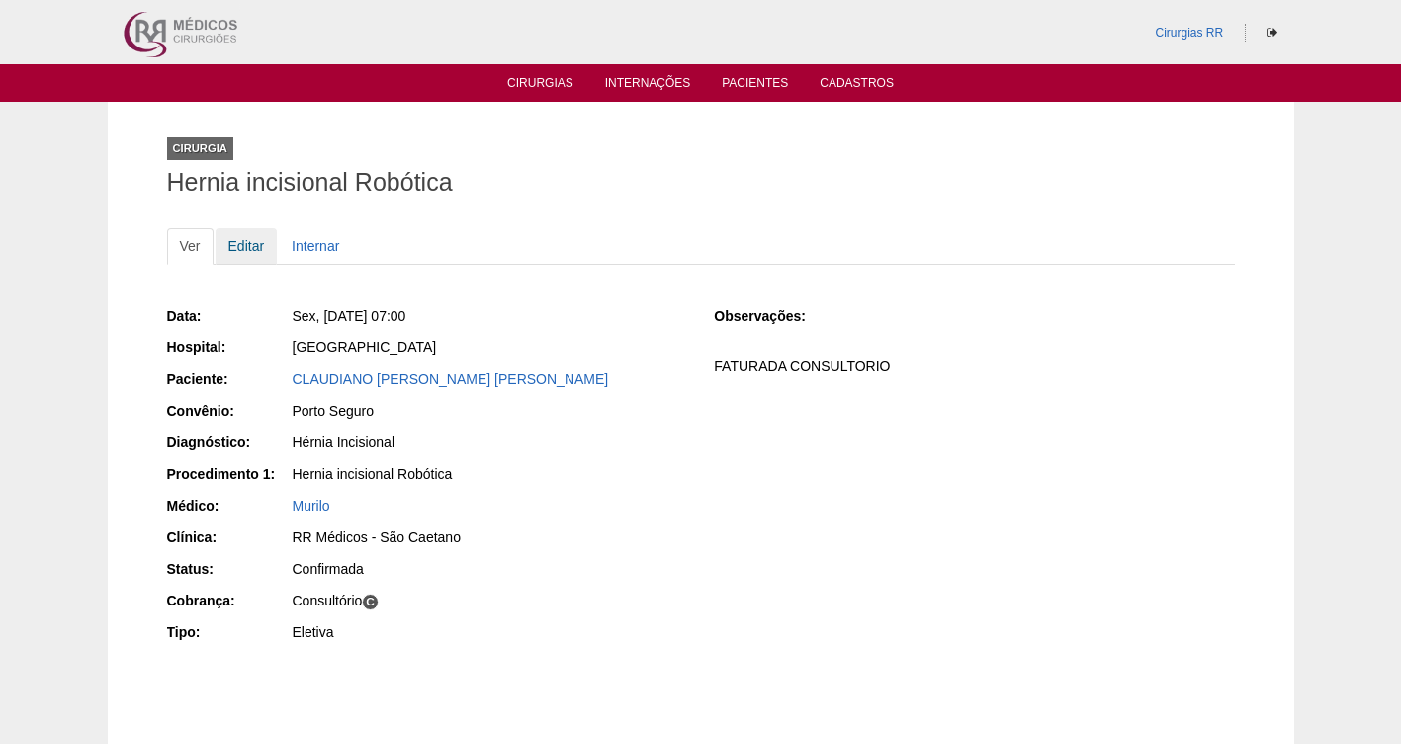
click at [242, 249] on link "Editar" at bounding box center [247, 246] width 62 height 38
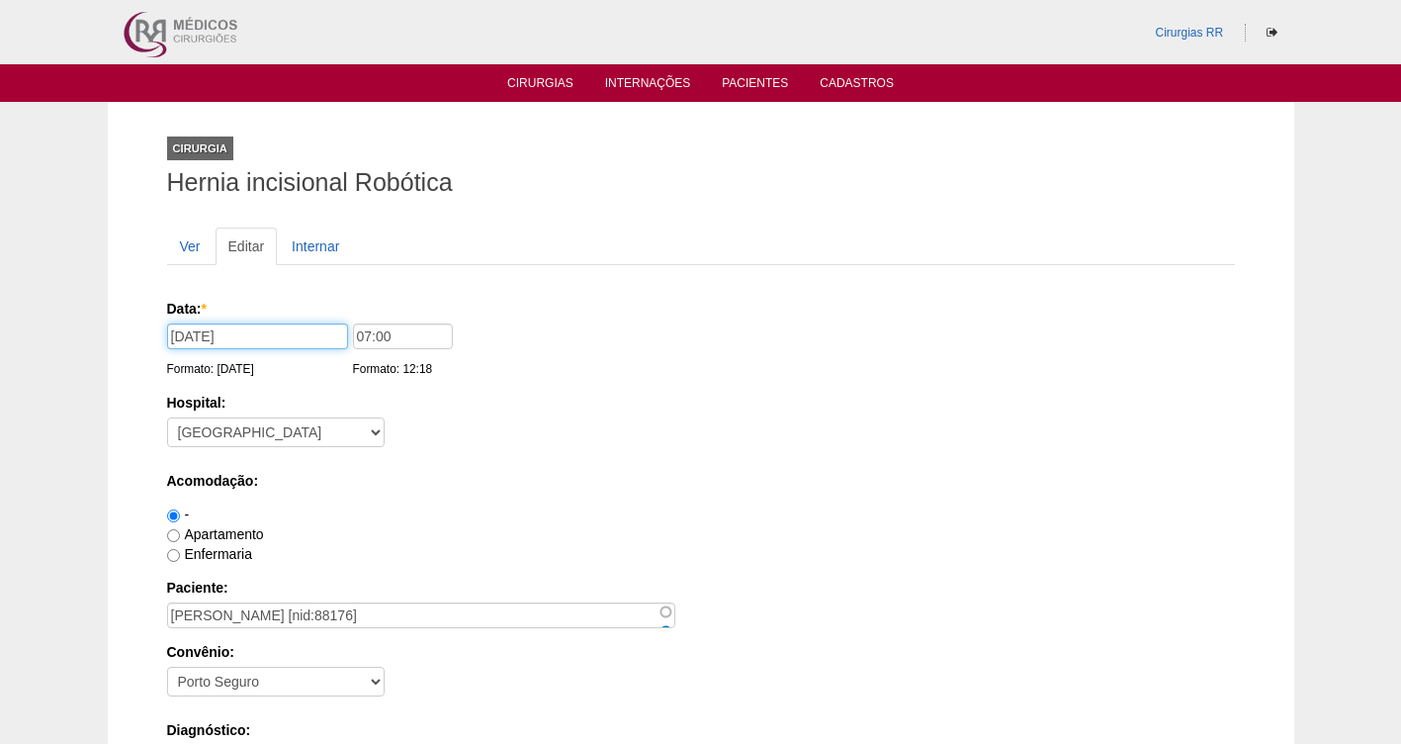
drag, startPoint x: 205, startPoint y: 331, endPoint x: 152, endPoint y: 322, distance: 53.2
type input "25/09/2025"
drag, startPoint x: 439, startPoint y: 334, endPoint x: 346, endPoint y: 339, distance: 93.1
click at [346, 318] on div "Data: * 25/09/2025 Formato: 20/08/2025 07:00 Formato: 12:18" at bounding box center [697, 309] width 1061 height 20
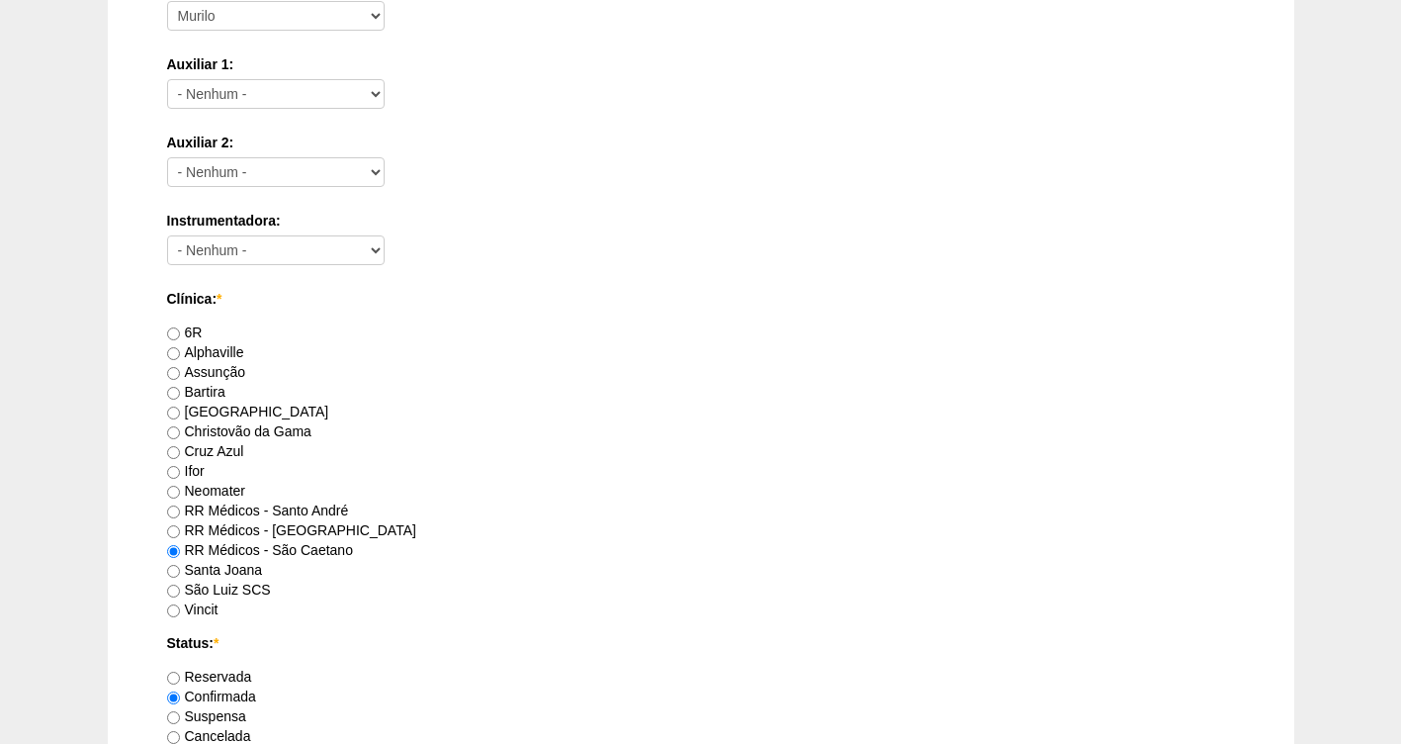
scroll to position [1805, 0]
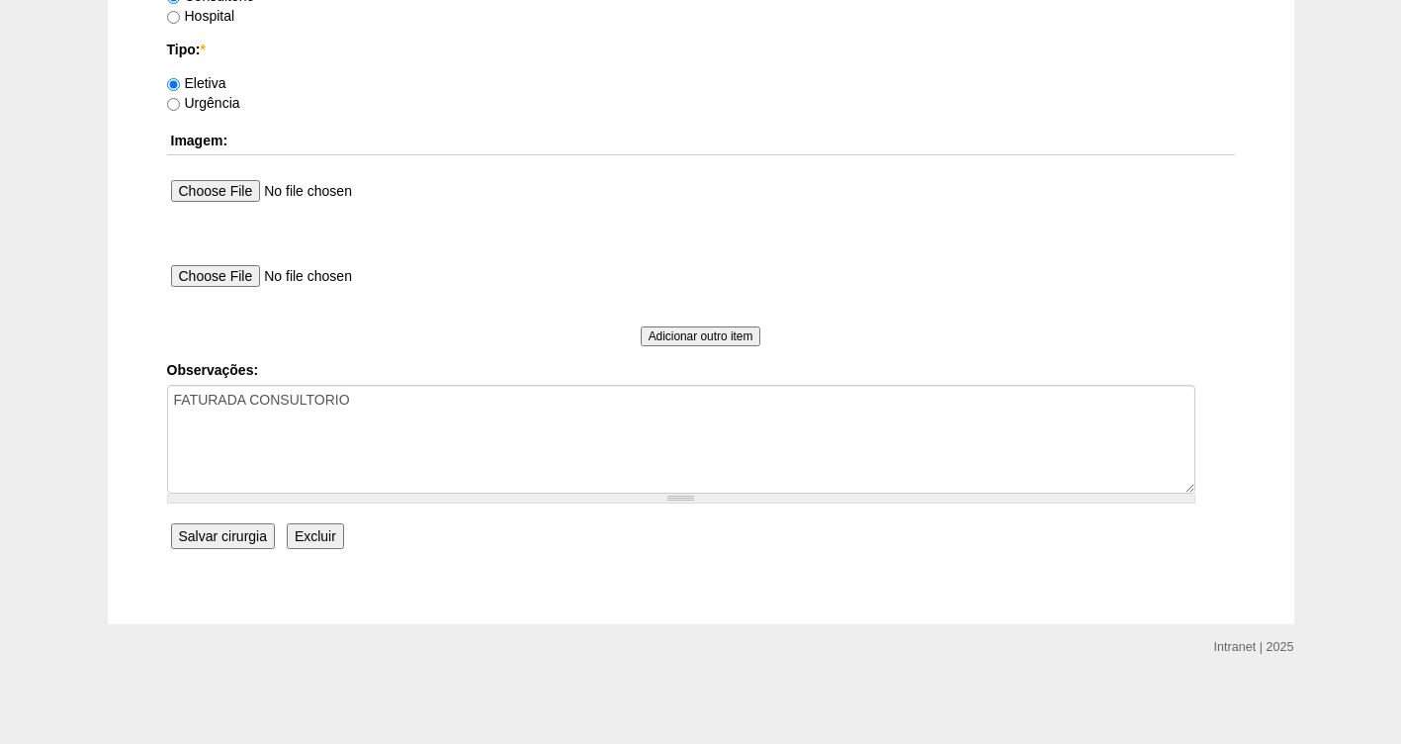
type input "13:00"
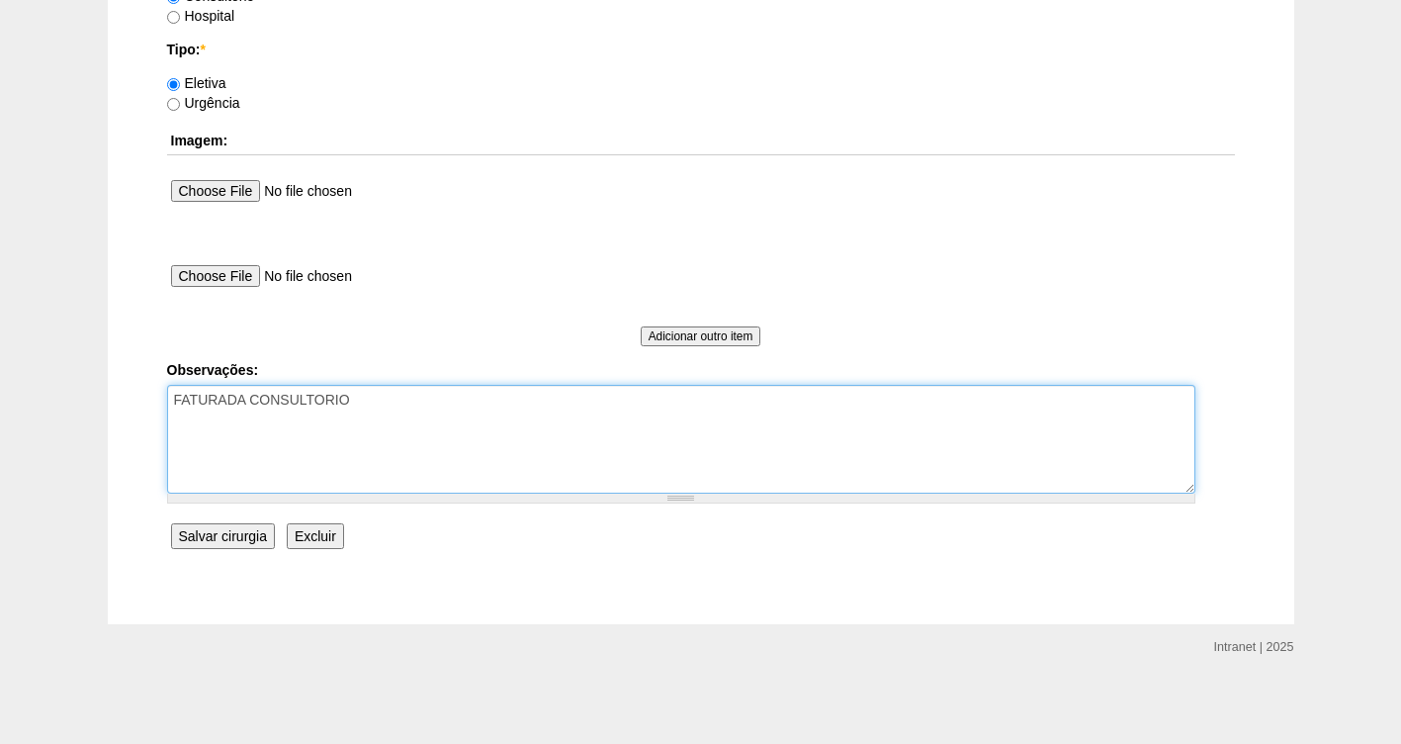
click at [407, 413] on textarea "FATURADA CONSULTORIO" at bounding box center [681, 439] width 1029 height 109
type textarea "FATURADA CONSULTORIO AGENDO VIA TELEFONE COM MARIA ROBO X-DR CIENTE-20/08"
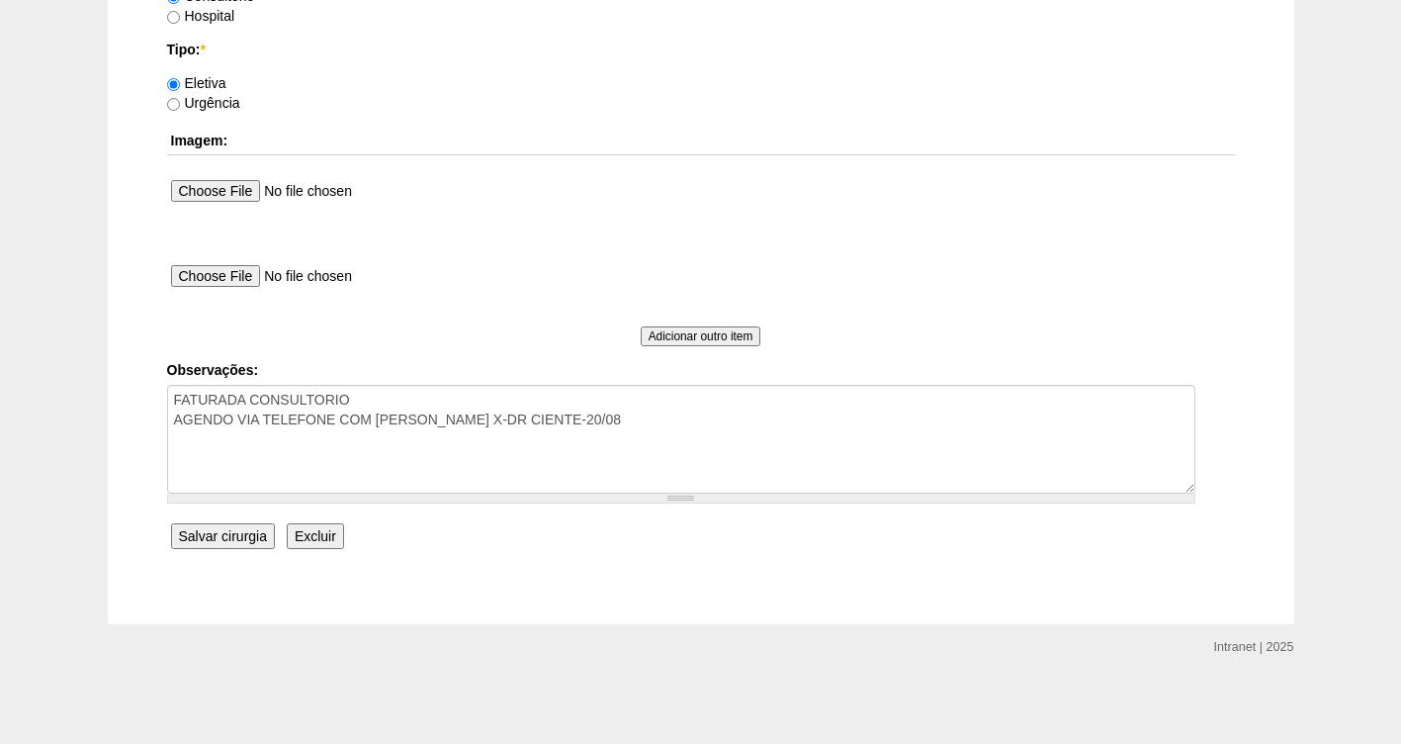
click at [203, 535] on input "Salvar cirurgia" at bounding box center [223, 536] width 104 height 26
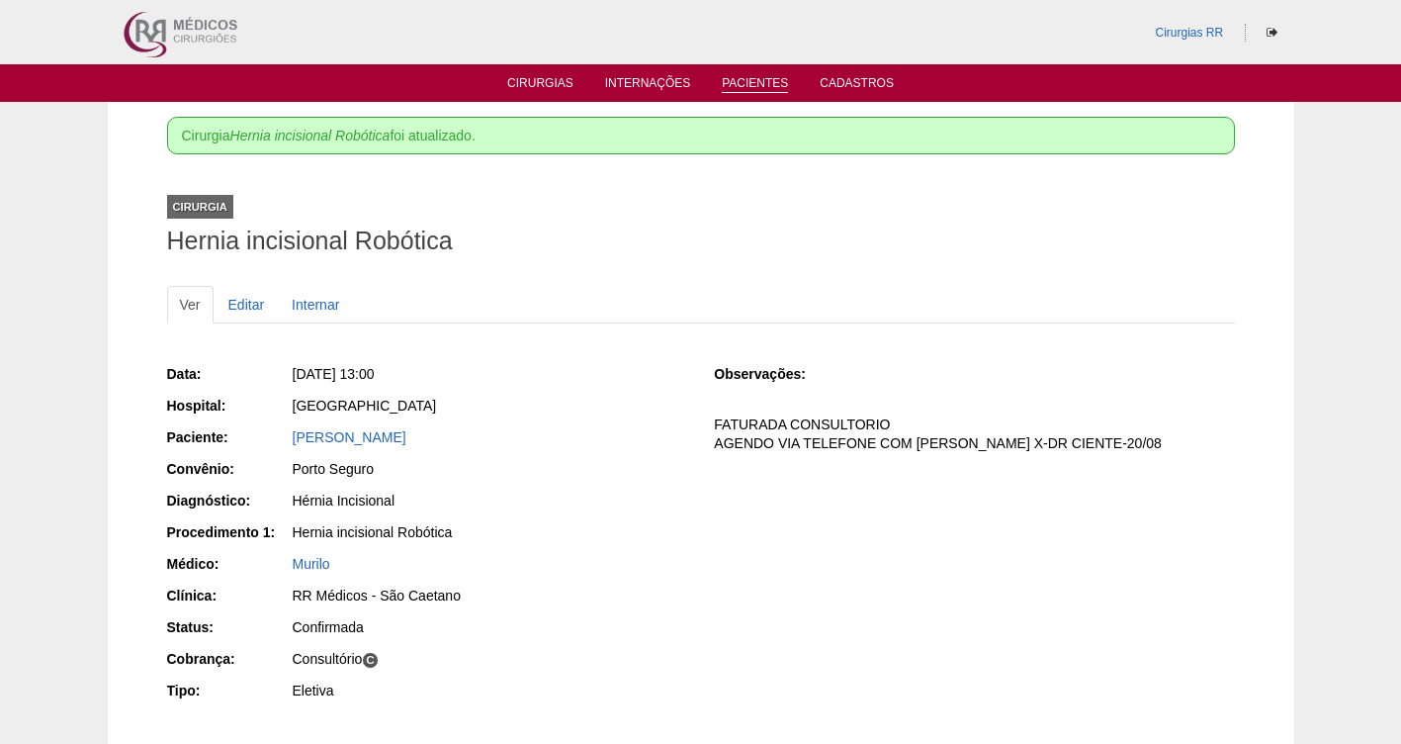
click at [753, 81] on link "Pacientes" at bounding box center [755, 84] width 66 height 17
click at [751, 80] on link "Pacientes" at bounding box center [755, 84] width 66 height 17
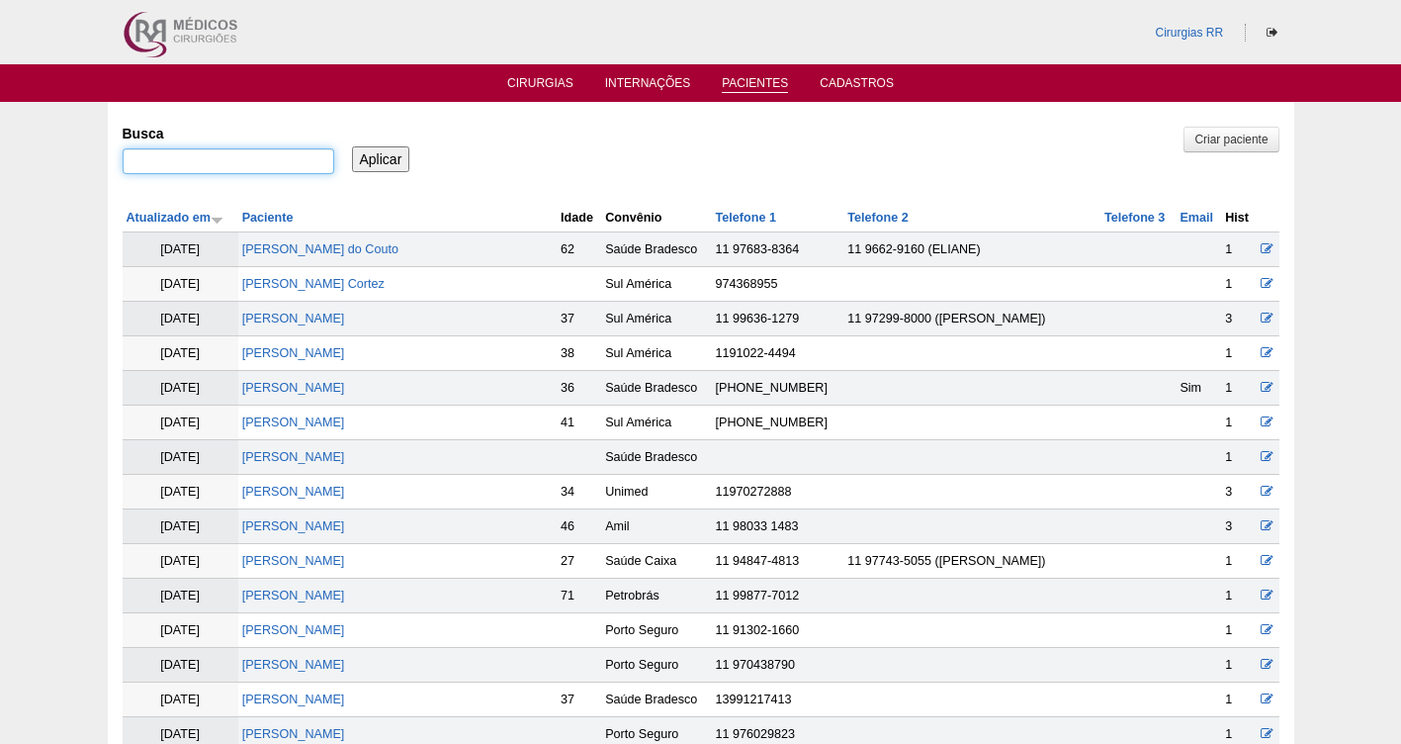
click at [214, 161] on input "Busca" at bounding box center [229, 161] width 212 height 26
paste input "CIBELE OLIVEIRA ASSUNCAO"
type input "CIBELE OLIVEIRA ASSUNCAO"
click at [393, 157] on input "Aplicar" at bounding box center [381, 159] width 58 height 26
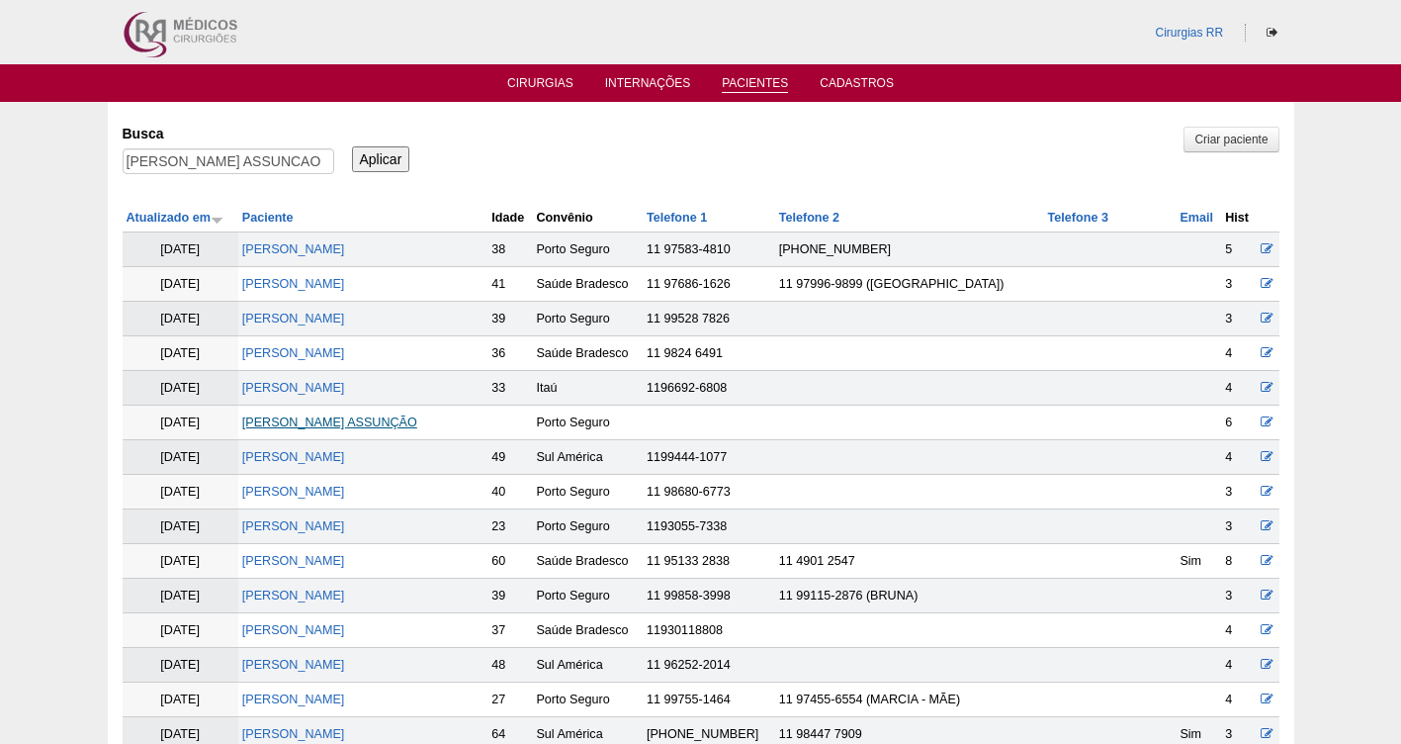
click at [334, 419] on link "CIBELE OLIVEIRA ASSUNÇÃO" at bounding box center [329, 422] width 175 height 14
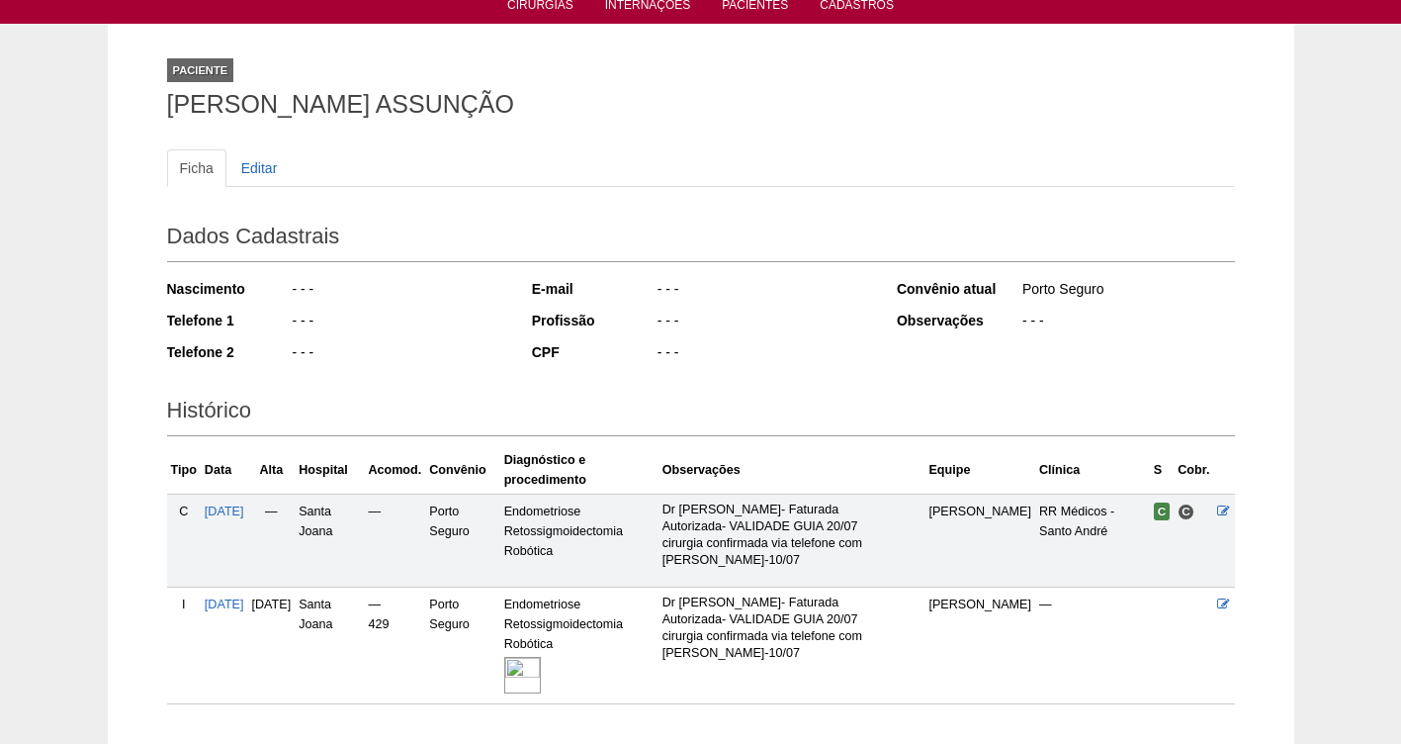
scroll to position [10, 0]
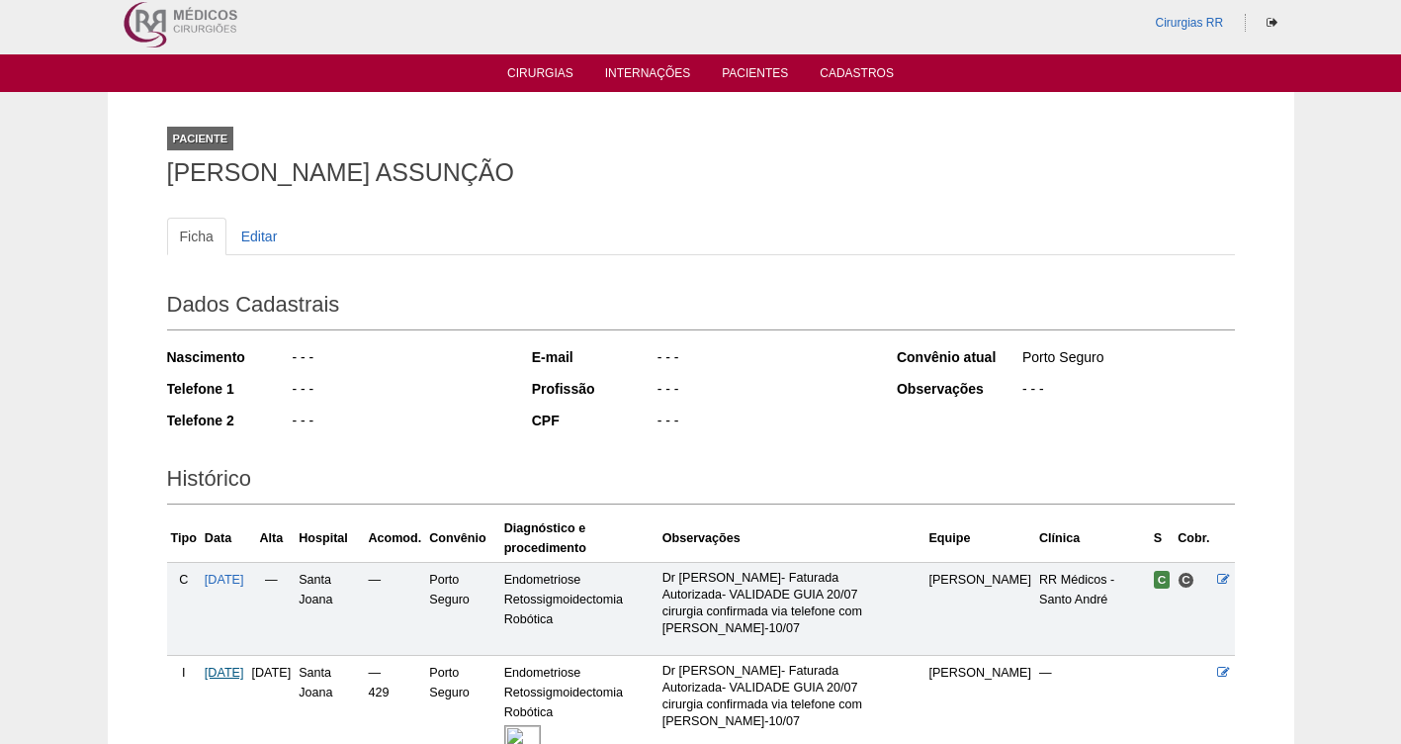
click at [226, 672] on span "[DATE]" at bounding box center [225, 673] width 40 height 14
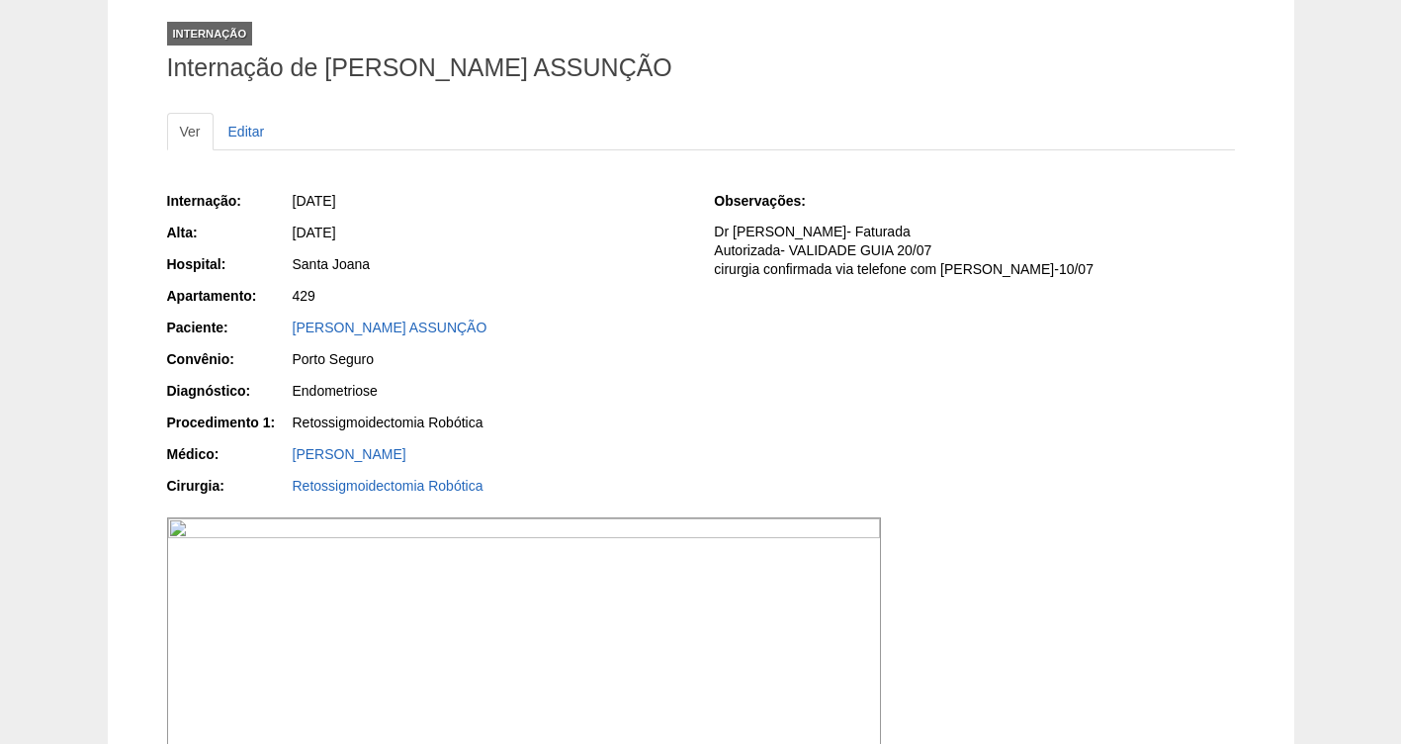
scroll to position [99, 0]
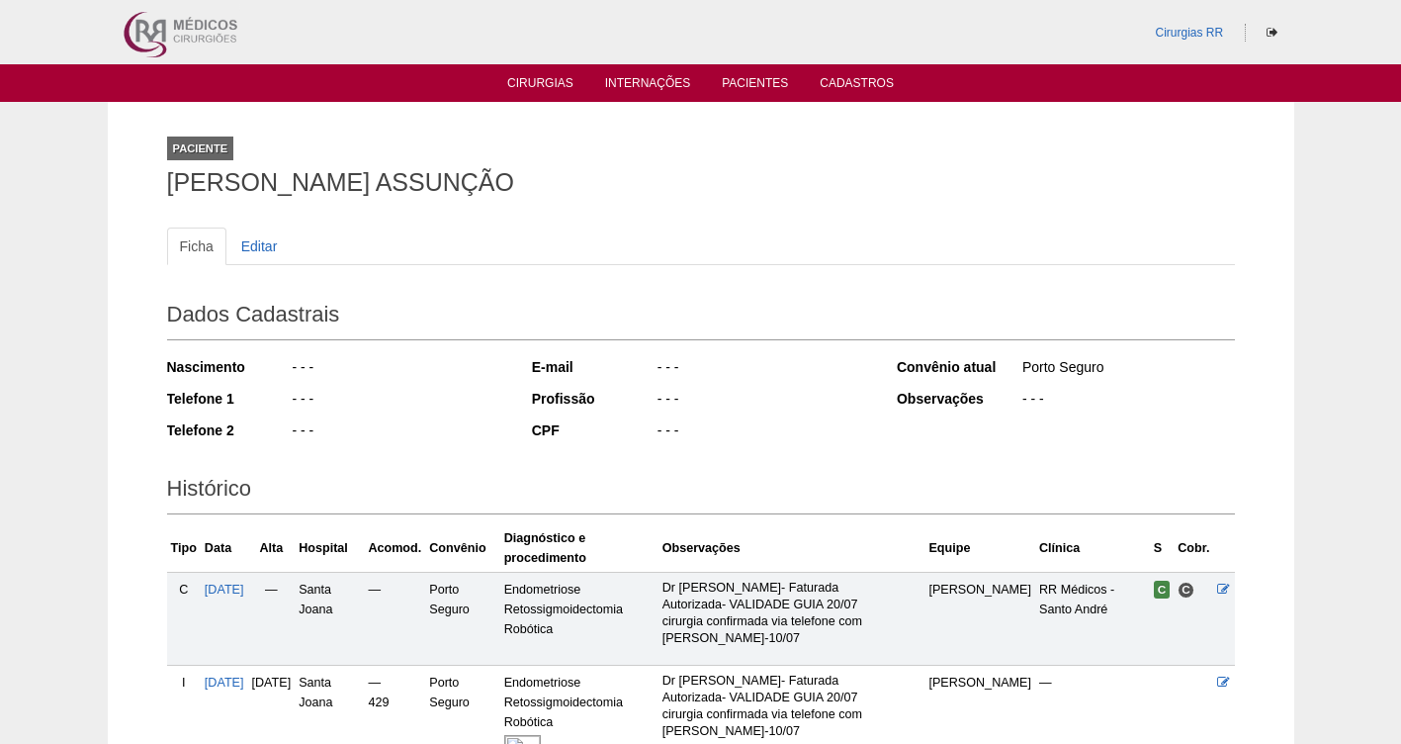
scroll to position [10, 0]
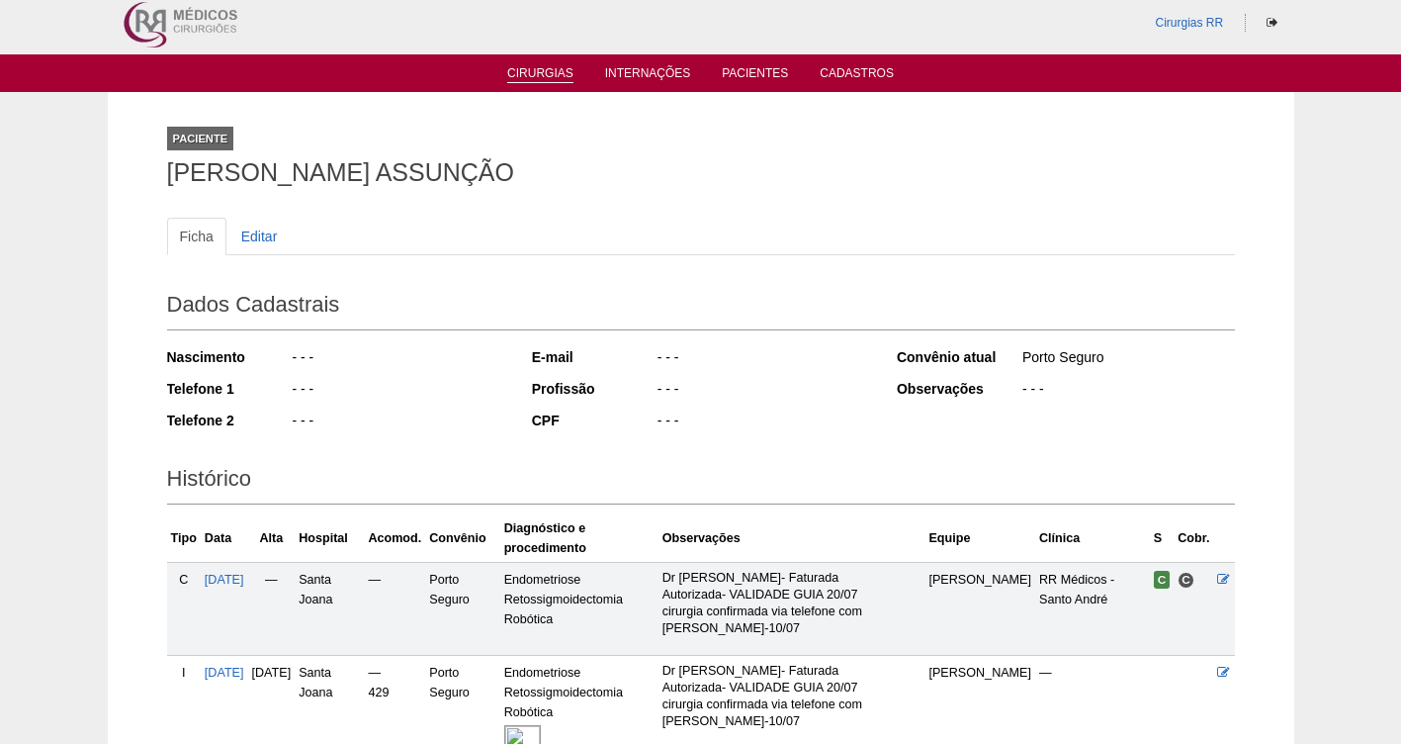
click at [538, 75] on link "Cirurgias" at bounding box center [540, 74] width 66 height 17
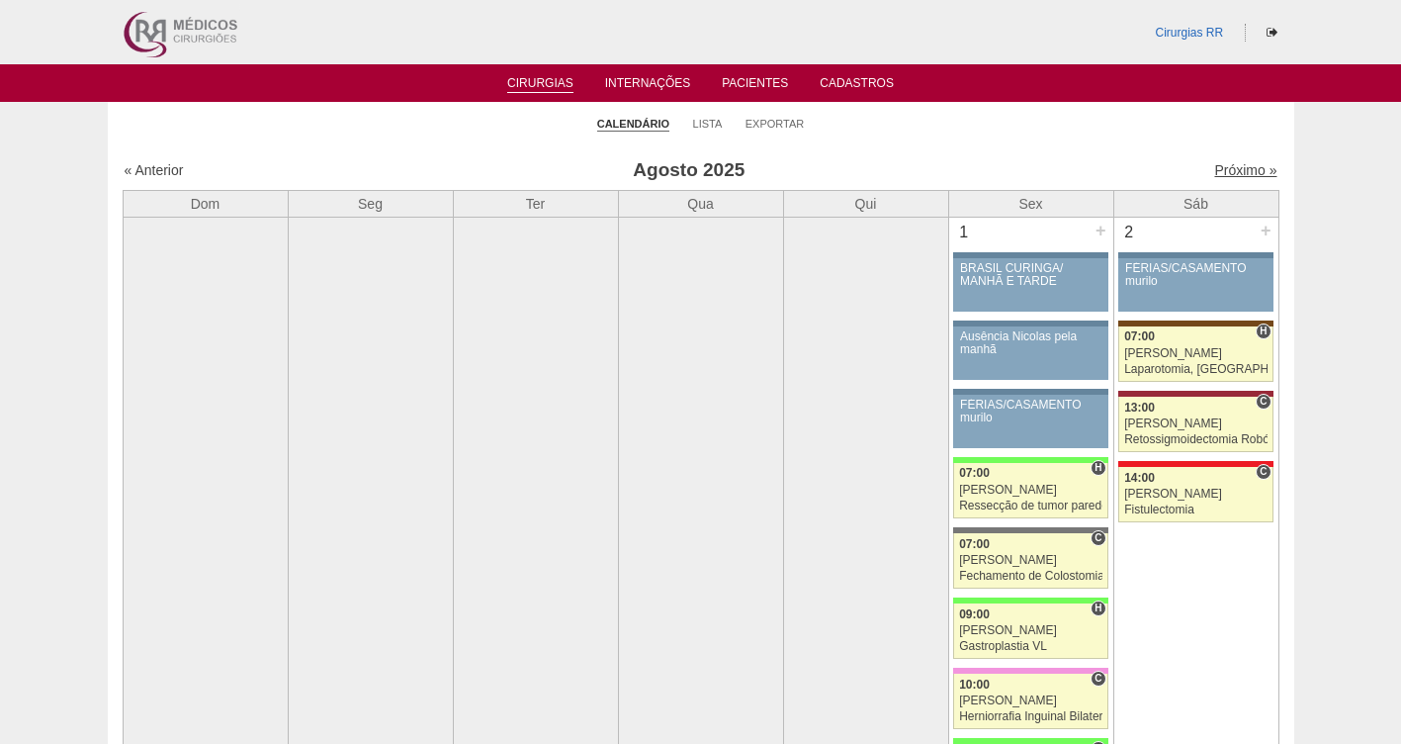
click at [1225, 168] on link "Próximo »" at bounding box center [1245, 170] width 62 height 16
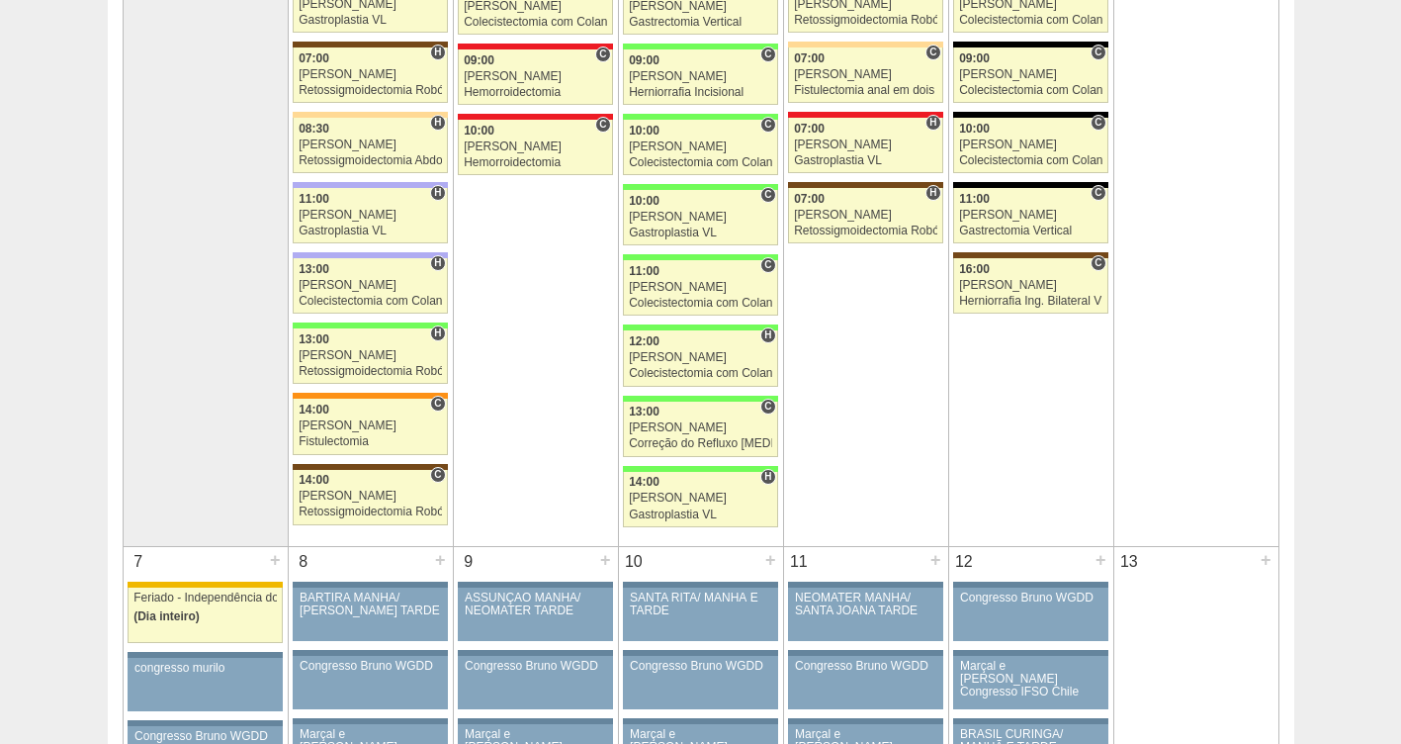
scroll to position [538, 0]
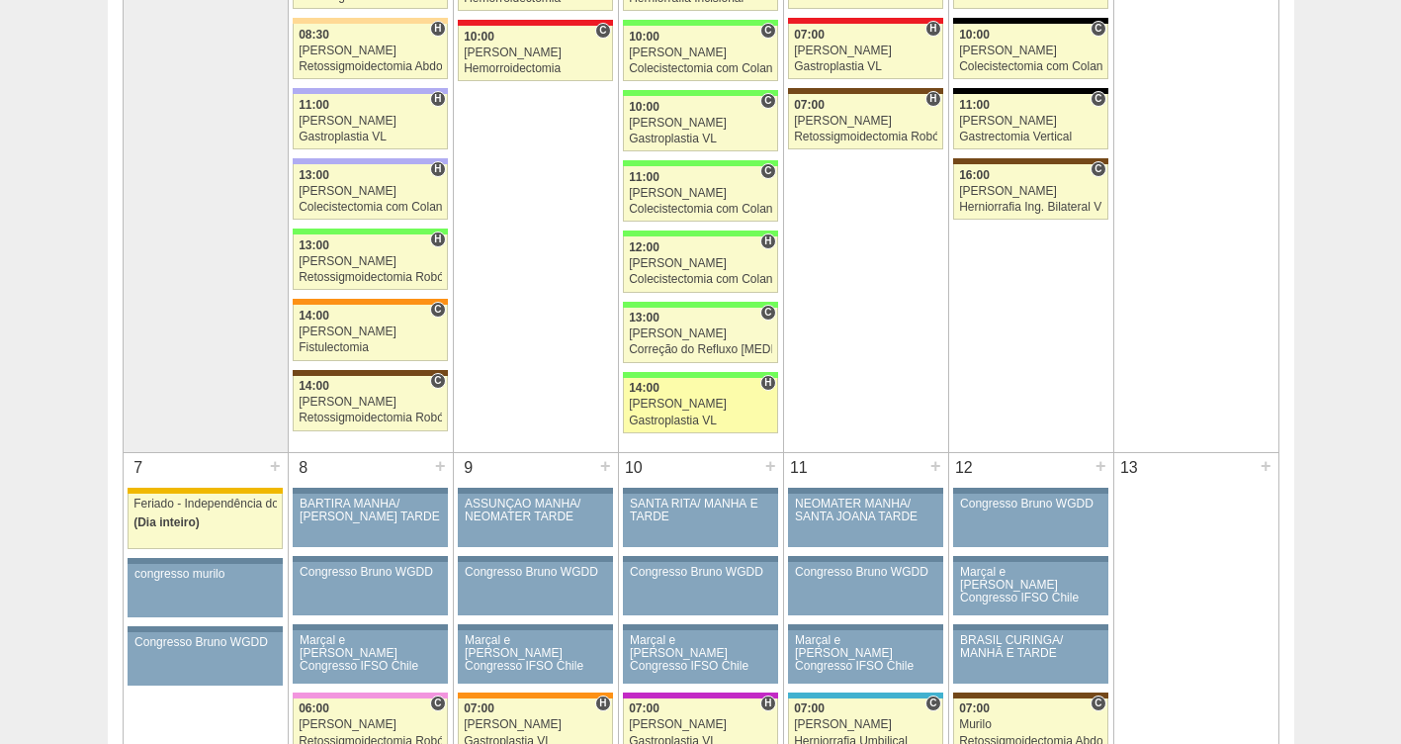
click at [670, 420] on div "Gastroplastia VL" at bounding box center [700, 420] width 143 height 13
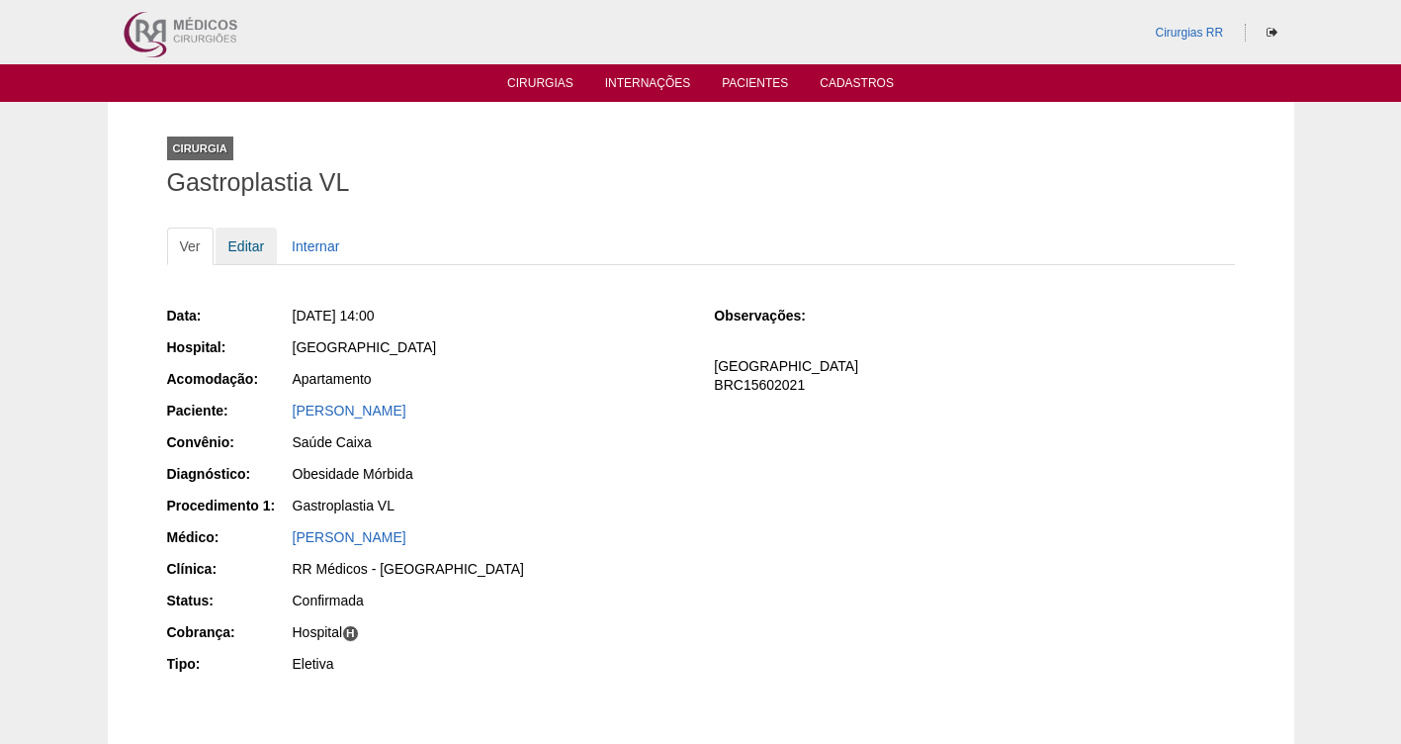
click at [240, 249] on link "Editar" at bounding box center [247, 246] width 62 height 38
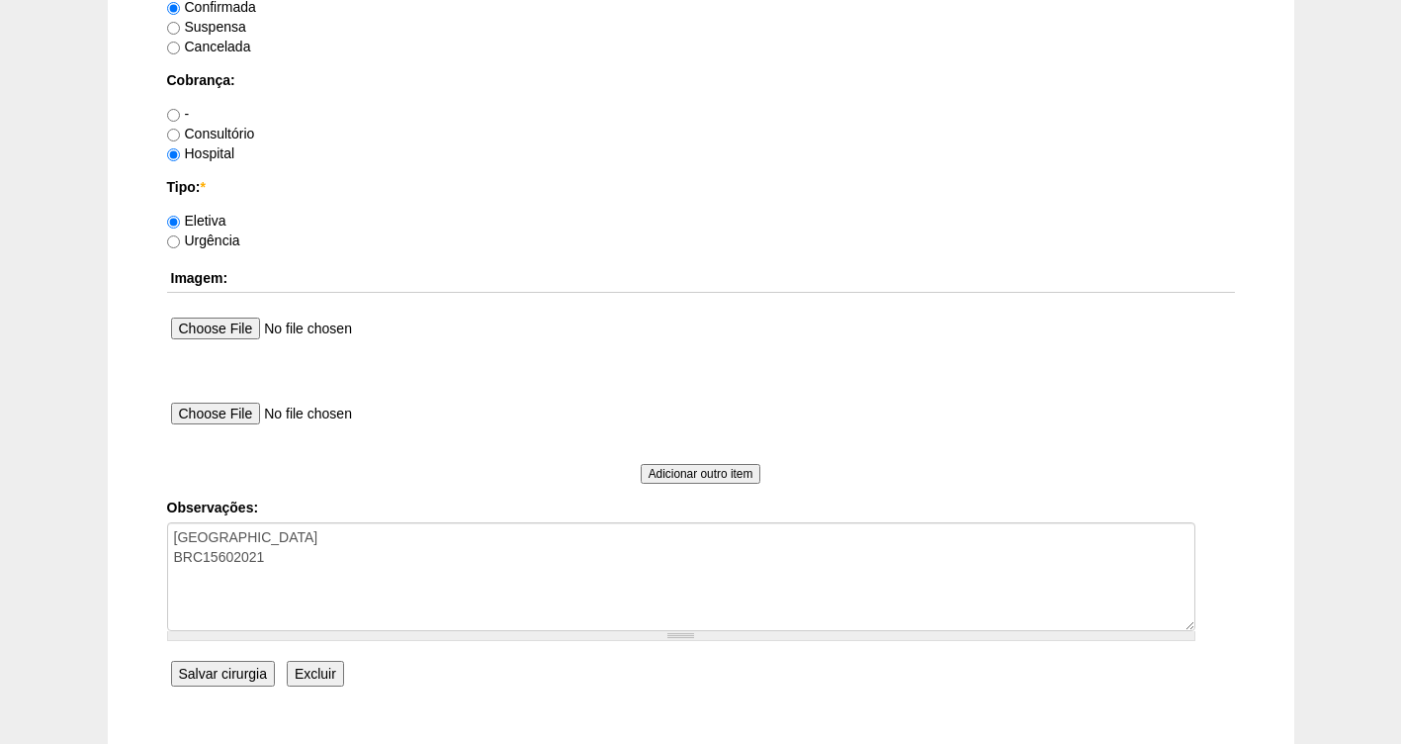
scroll to position [1805, 0]
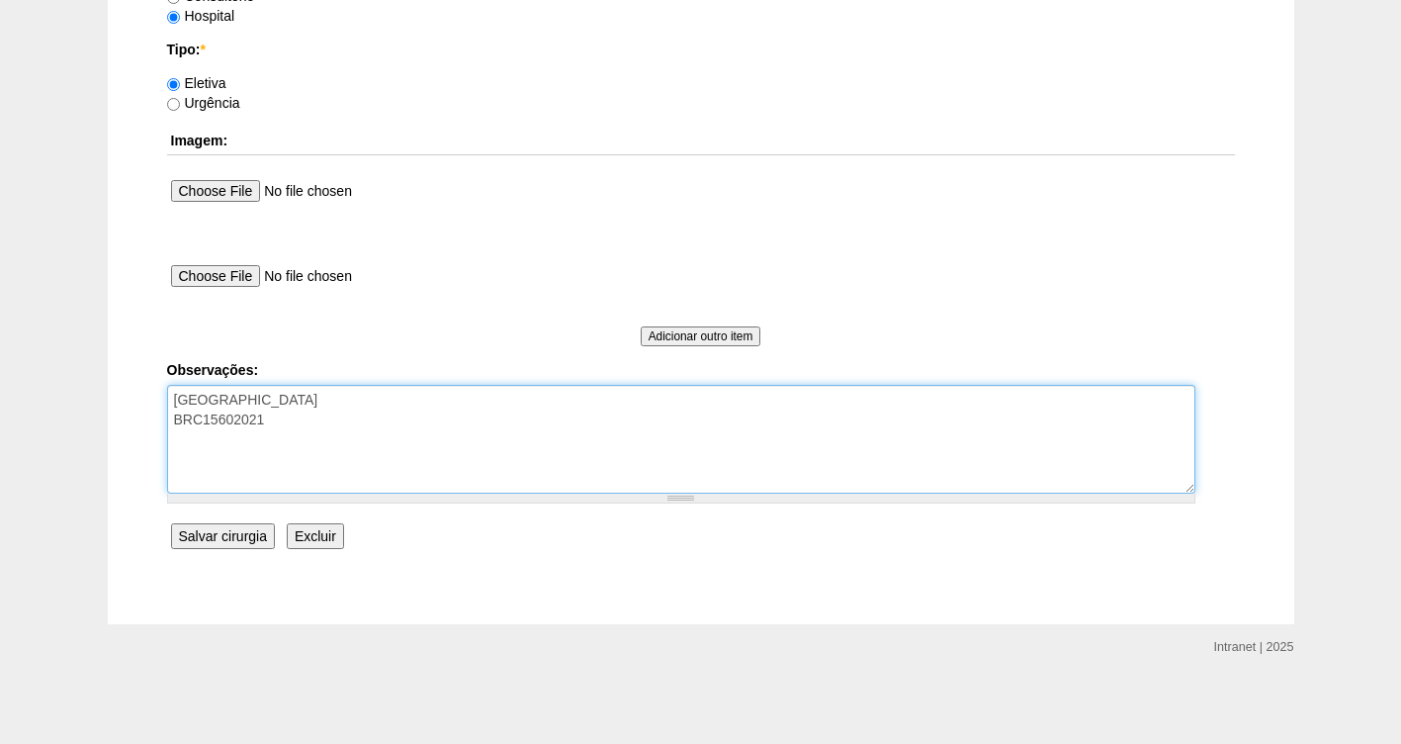
click at [297, 421] on textarea "FATURADA HOSPITAL BRC15602021" at bounding box center [681, 439] width 1029 height 109
type textarea "FATURADA HOSPITAL BRC15602021 AUTORIZADA"
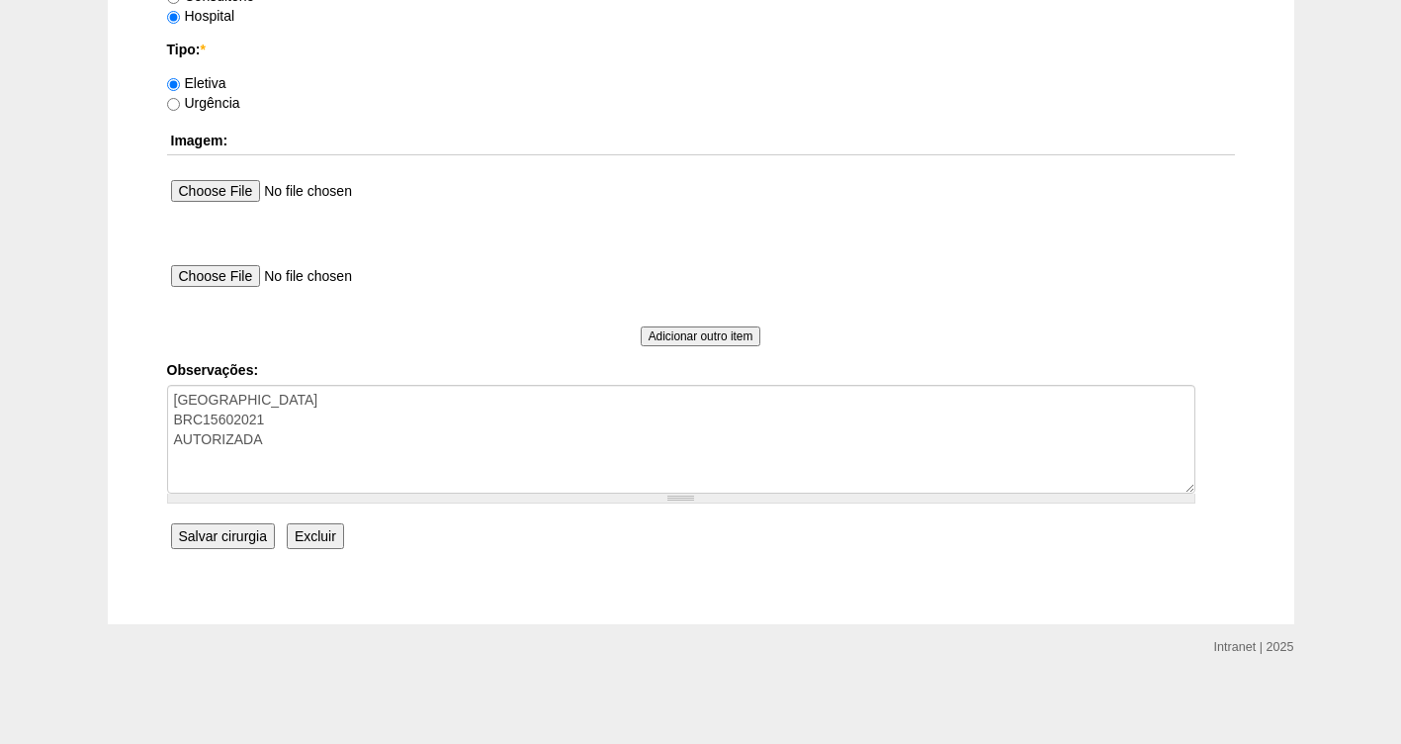
click at [242, 539] on input "Salvar cirurgia" at bounding box center [223, 536] width 104 height 26
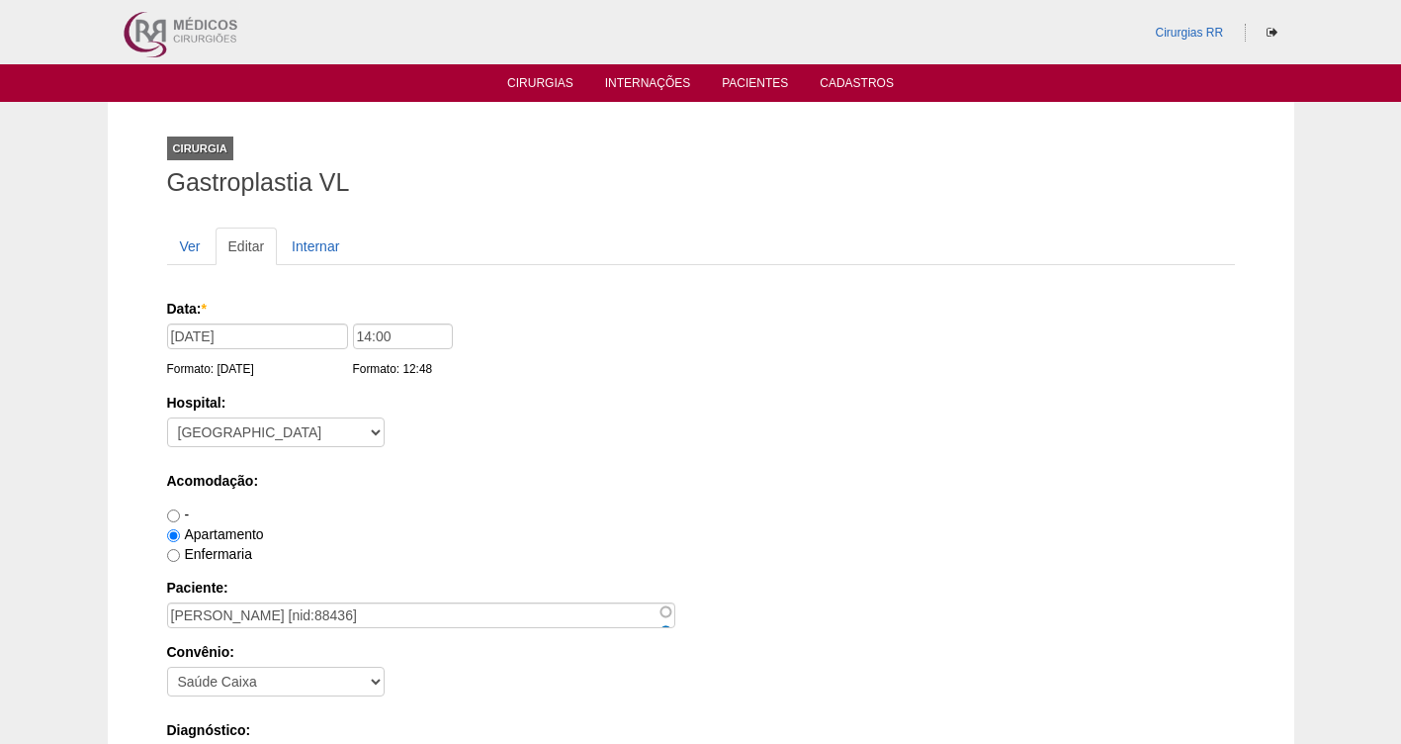
scroll to position [1805, 0]
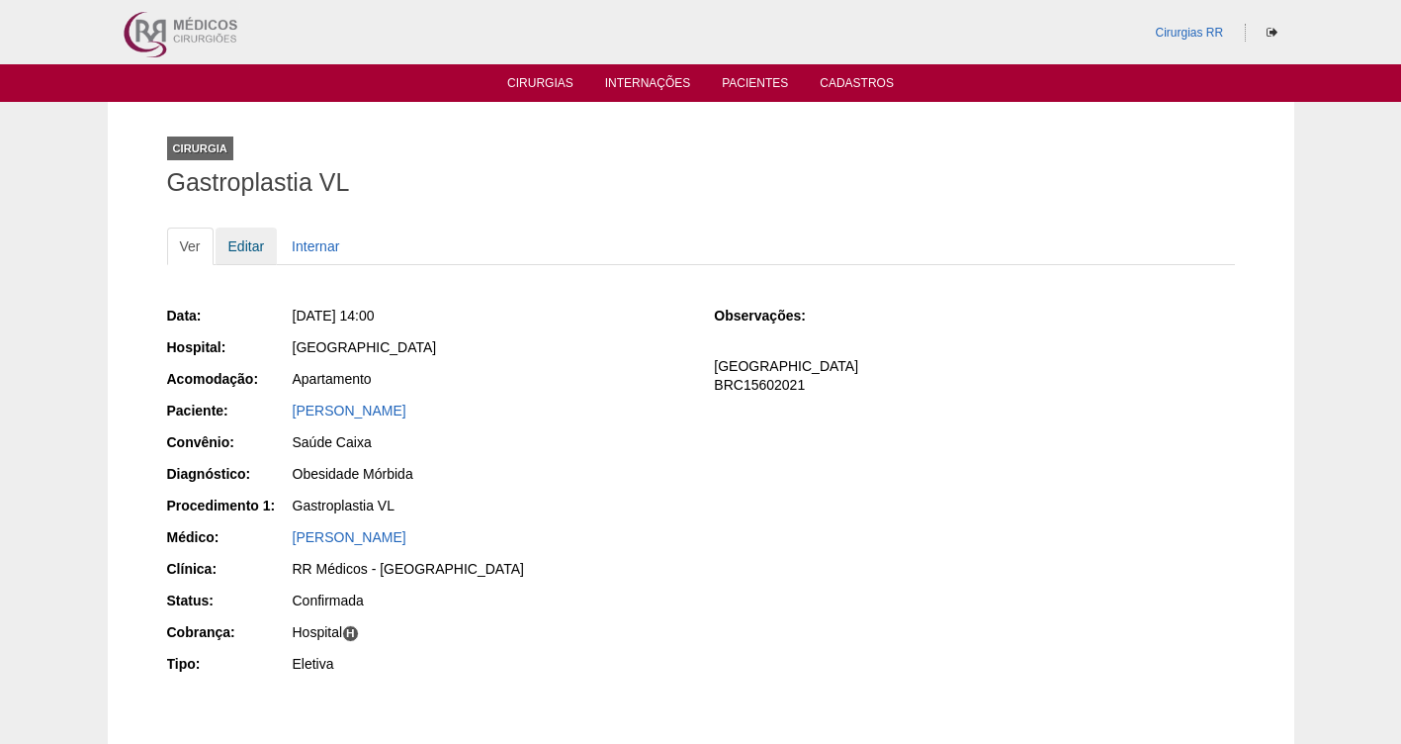
click at [245, 244] on link "Editar" at bounding box center [247, 246] width 62 height 38
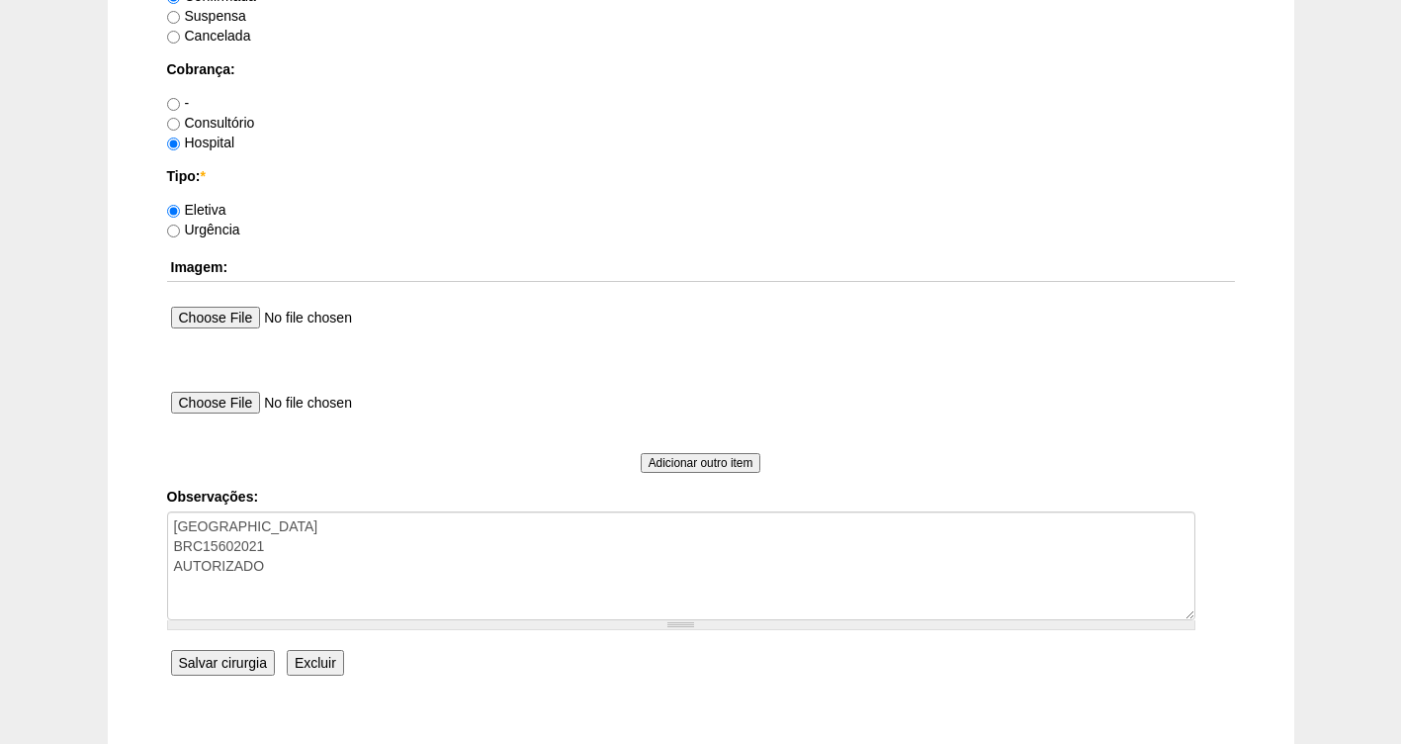
scroll to position [1704, 0]
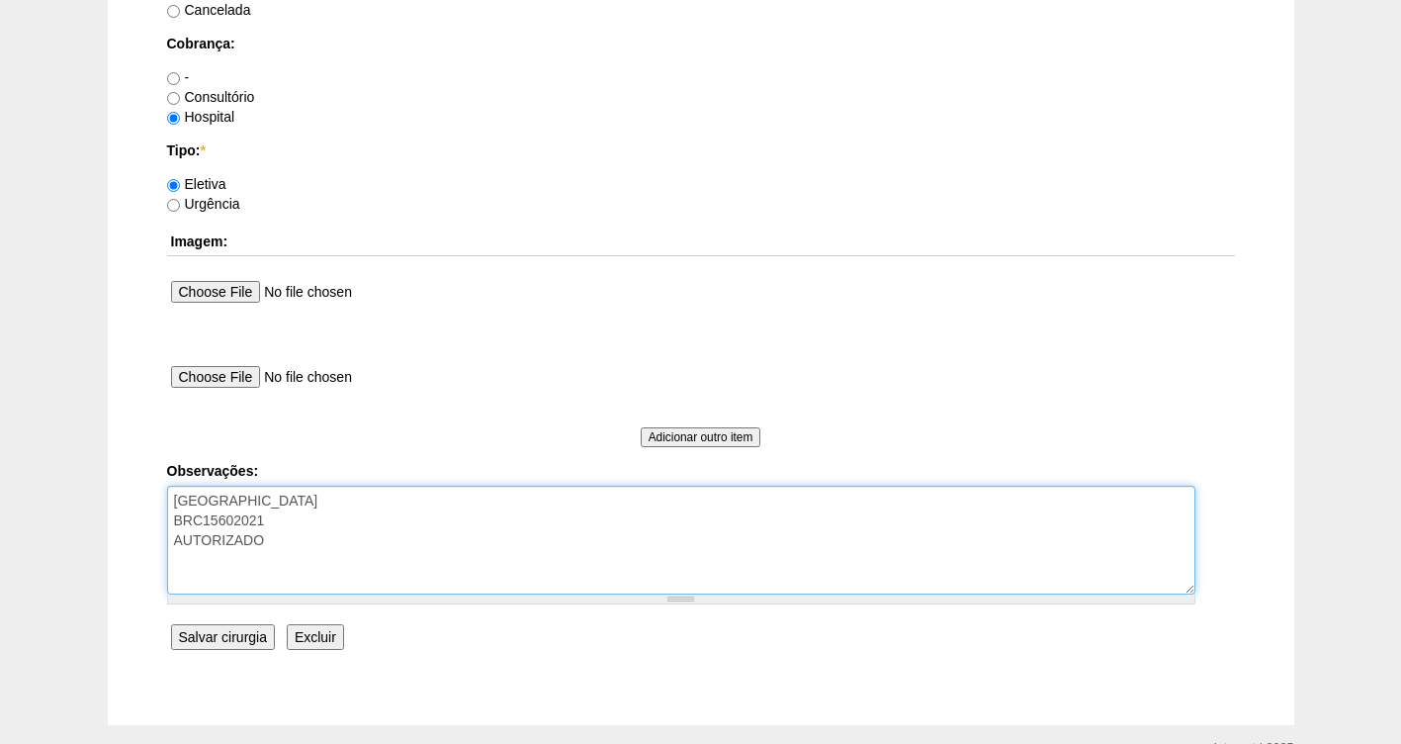
click at [298, 537] on textarea "FATURADA HOSPITAL BRC15602021 AUTORIZADO" at bounding box center [681, 540] width 1029 height 109
type textarea "FATURADA HOSPITAL BRC15602021 AUTORIZADO-VALIDADE DA GUIA 28/09"
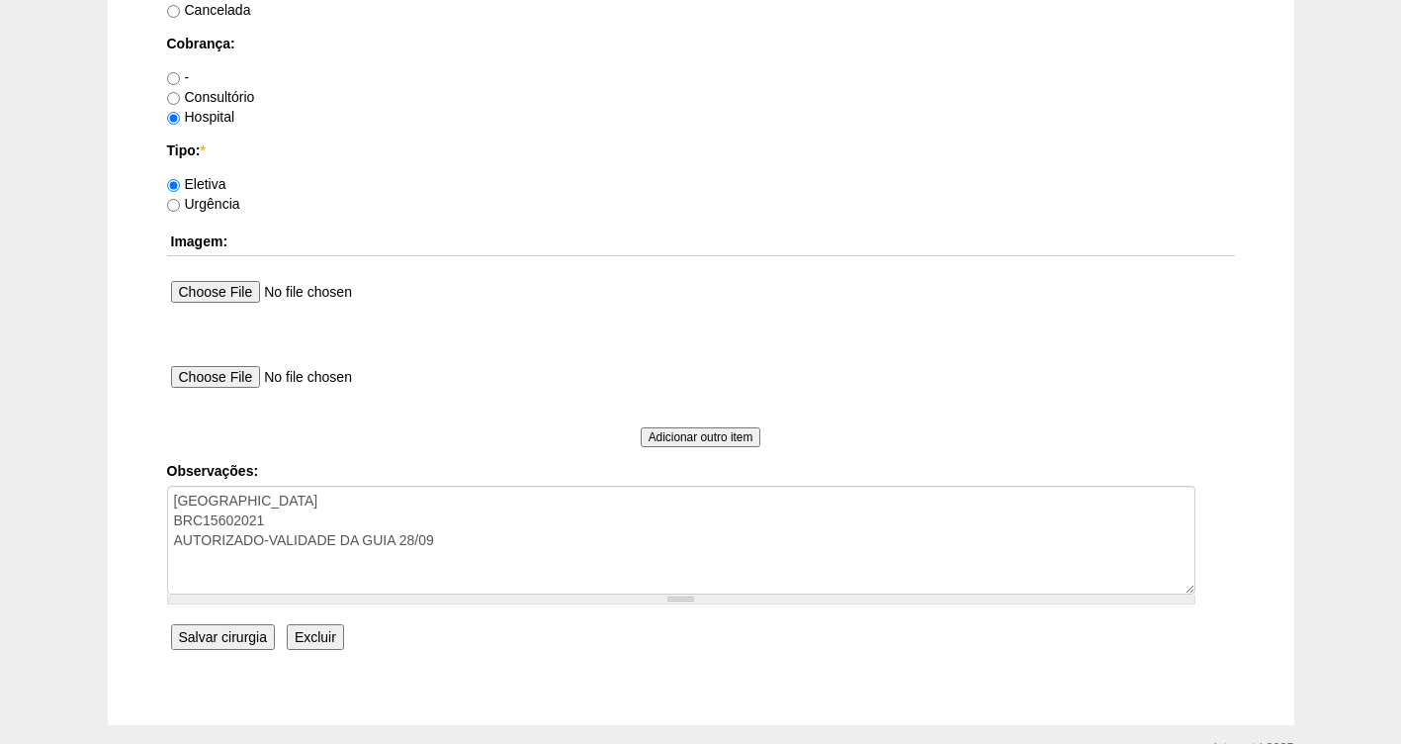
click at [220, 638] on input "Salvar cirurgia" at bounding box center [223, 637] width 104 height 26
